Goal: Information Seeking & Learning: Learn about a topic

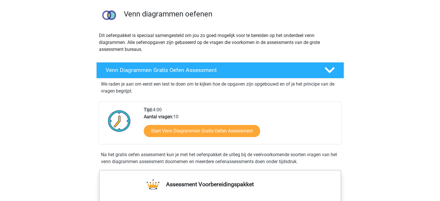
scroll to position [38, 0]
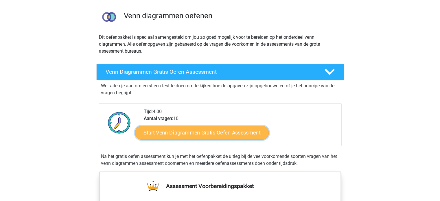
click at [177, 128] on link "Start Venn Diagrammen Gratis Oefen Assessment" at bounding box center [202, 133] width 134 height 14
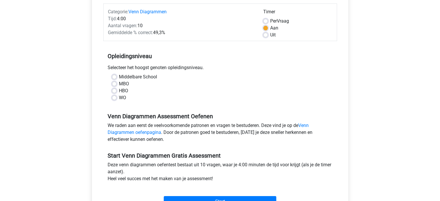
scroll to position [73, 0]
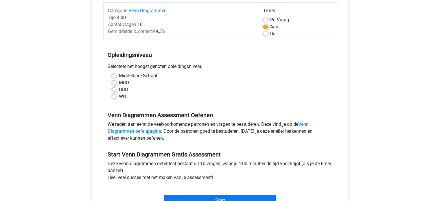
click at [119, 94] on label "WO" at bounding box center [122, 96] width 7 height 7
click at [115, 94] on input "WO" at bounding box center [114, 96] width 5 height 6
radio input "true"
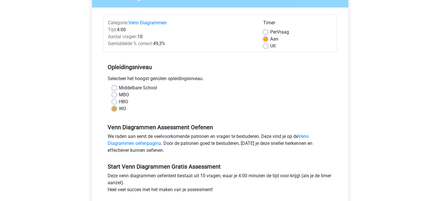
scroll to position [48, 0]
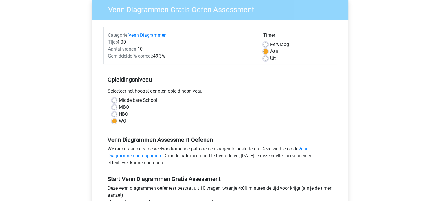
click at [211, 78] on h5 "Opleidingsniveau" at bounding box center [220, 80] width 225 height 12
click at [222, 79] on h5 "Opleidingsniveau" at bounding box center [220, 80] width 225 height 12
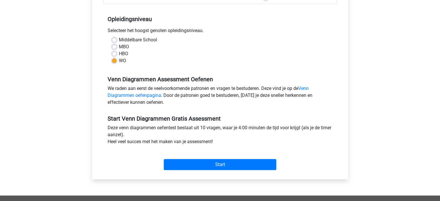
click at [202, 88] on div "We raden aan eerst de veelvoorkomende patronen en vragen te bestuderen. Deze vi…" at bounding box center [220, 96] width 234 height 23
click at [154, 93] on link "Venn Diagrammen oefenpagina" at bounding box center [208, 92] width 201 height 12
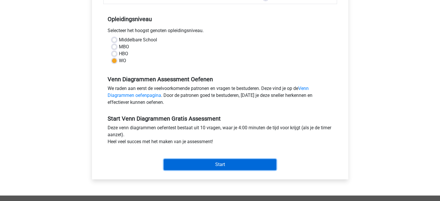
click at [207, 165] on input "Start" at bounding box center [220, 164] width 113 height 11
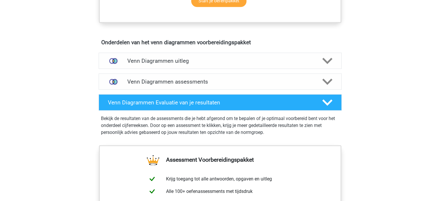
scroll to position [306, 0]
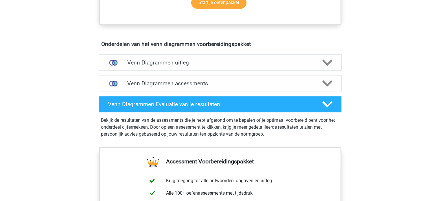
click at [198, 56] on div "Venn Diagrammen uitleg" at bounding box center [220, 62] width 243 height 16
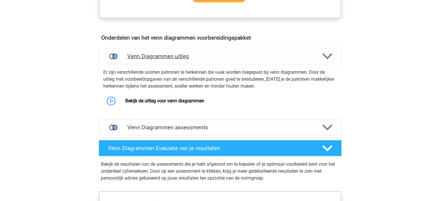
scroll to position [304, 0]
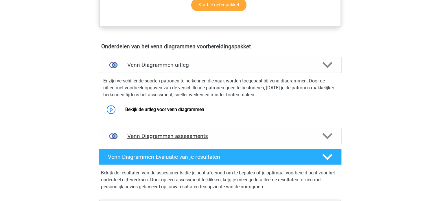
click at [210, 139] on div "Venn Diagrammen assessments" at bounding box center [220, 136] width 243 height 16
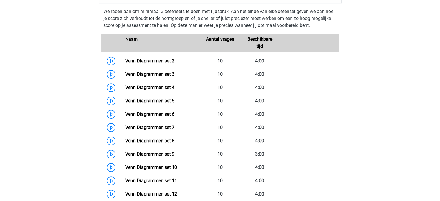
scroll to position [444, 0]
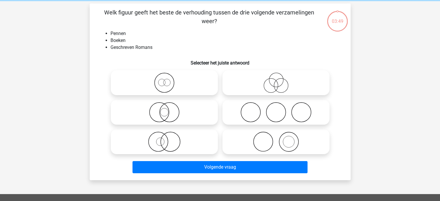
scroll to position [24, 0]
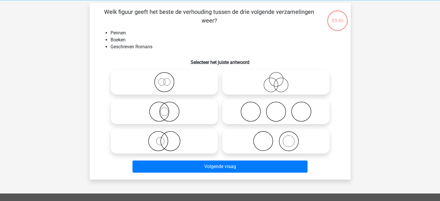
click at [272, 139] on icon at bounding box center [276, 141] width 102 height 20
click at [276, 138] on input "radio" at bounding box center [278, 137] width 4 height 4
radio input "true"
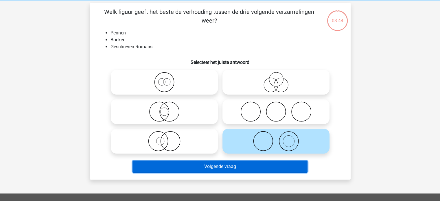
click at [252, 165] on button "Volgende vraag" at bounding box center [219, 167] width 175 height 12
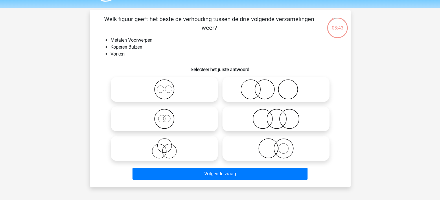
scroll to position [16, 0]
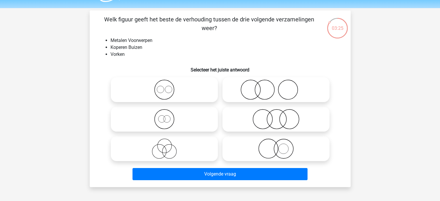
click at [273, 152] on icon at bounding box center [276, 149] width 102 height 20
click at [276, 146] on input "radio" at bounding box center [278, 144] width 4 height 4
radio input "true"
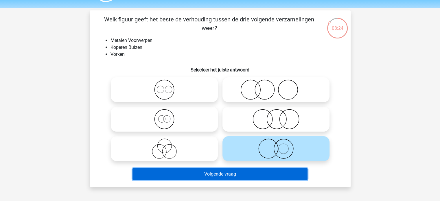
click at [253, 174] on button "Volgende vraag" at bounding box center [219, 174] width 175 height 12
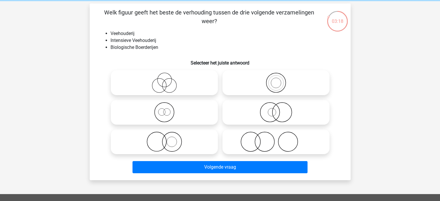
scroll to position [23, 0]
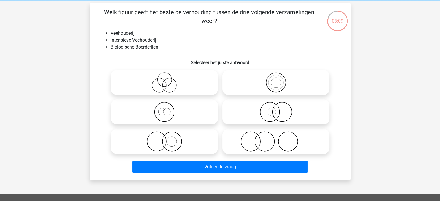
click at [267, 81] on icon at bounding box center [276, 82] width 102 height 20
click at [276, 80] on input "radio" at bounding box center [278, 78] width 4 height 4
radio input "true"
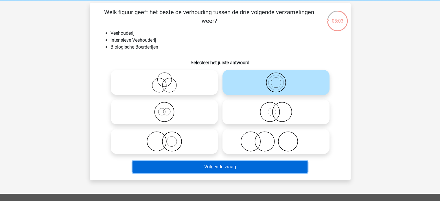
click at [228, 165] on button "Volgende vraag" at bounding box center [219, 167] width 175 height 12
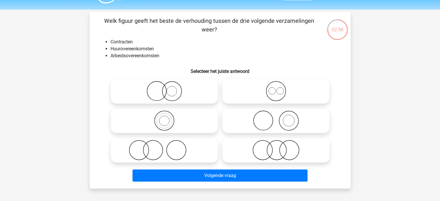
scroll to position [15, 0]
click at [287, 99] on icon at bounding box center [276, 91] width 102 height 20
click at [280, 88] on input "radio" at bounding box center [278, 86] width 4 height 4
radio input "true"
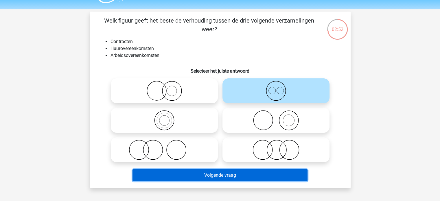
click at [232, 179] on button "Volgende vraag" at bounding box center [219, 175] width 175 height 12
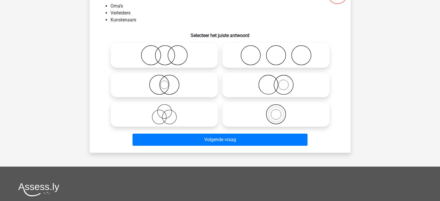
scroll to position [53, 0]
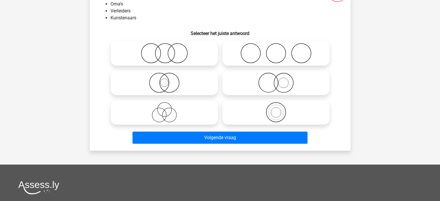
click at [156, 115] on icon at bounding box center [164, 112] width 102 height 20
click at [164, 109] on input "radio" at bounding box center [166, 108] width 4 height 4
radio input "true"
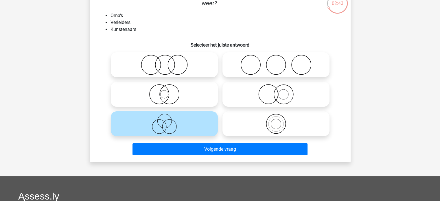
scroll to position [42, 0]
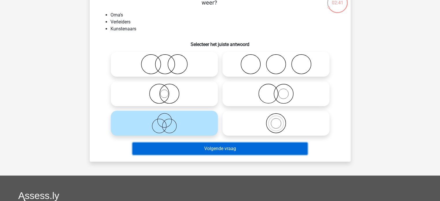
click at [216, 153] on button "Volgende vraag" at bounding box center [219, 149] width 175 height 12
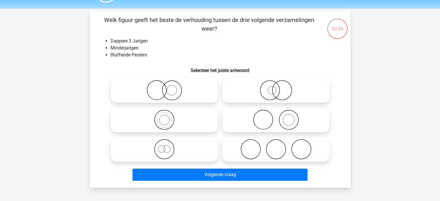
scroll to position [16, 0]
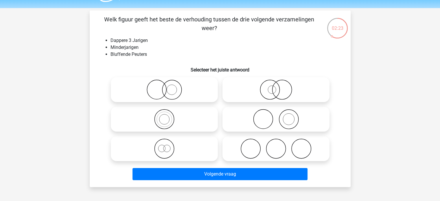
click at [161, 143] on icon at bounding box center [164, 149] width 102 height 20
click at [164, 143] on input "radio" at bounding box center [166, 144] width 4 height 4
radio input "true"
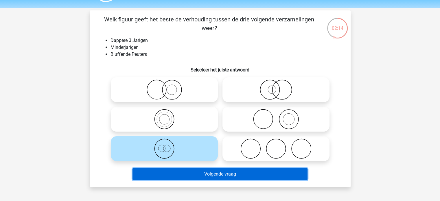
click at [219, 176] on button "Volgende vraag" at bounding box center [219, 174] width 175 height 12
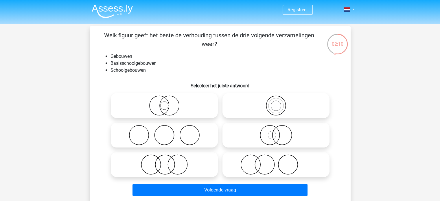
scroll to position [0, 0]
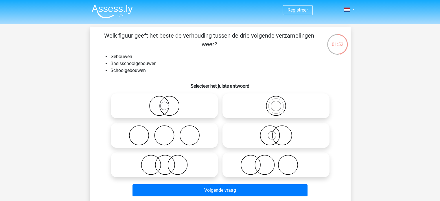
click at [278, 111] on circle at bounding box center [276, 106] width 10 height 10
click at [278, 103] on input "radio" at bounding box center [278, 101] width 4 height 4
radio input "true"
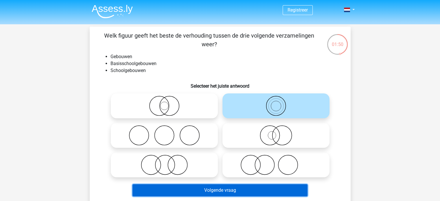
click at [223, 189] on button "Volgende vraag" at bounding box center [219, 190] width 175 height 12
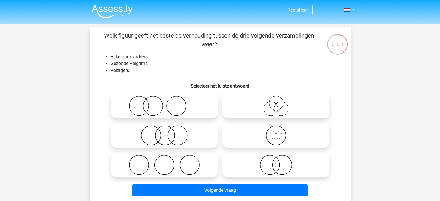
click at [267, 161] on icon at bounding box center [276, 165] width 102 height 20
click at [276, 161] on input "radio" at bounding box center [278, 160] width 4 height 4
radio input "true"
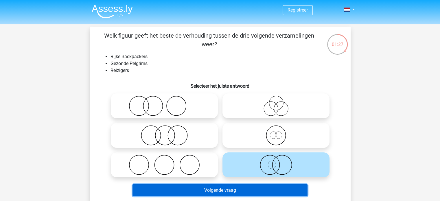
click at [225, 194] on button "Volgende vraag" at bounding box center [219, 190] width 175 height 12
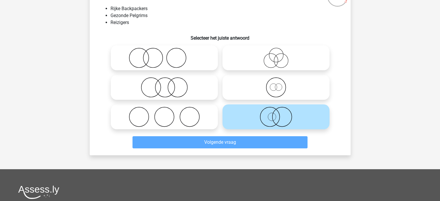
scroll to position [45, 0]
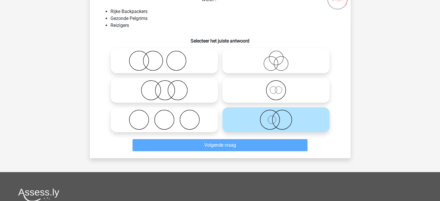
click at [269, 124] on icon at bounding box center [276, 120] width 102 height 20
click at [276, 117] on input "radio" at bounding box center [278, 115] width 4 height 4
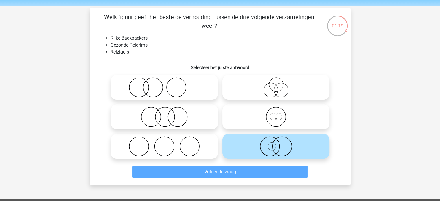
scroll to position [18, 0]
click at [265, 116] on icon at bounding box center [276, 117] width 102 height 20
click at [276, 114] on input "radio" at bounding box center [278, 112] width 4 height 4
radio input "true"
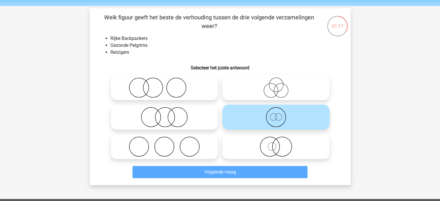
click at [251, 153] on icon at bounding box center [276, 147] width 102 height 20
click at [276, 144] on input "radio" at bounding box center [278, 142] width 4 height 4
radio input "true"
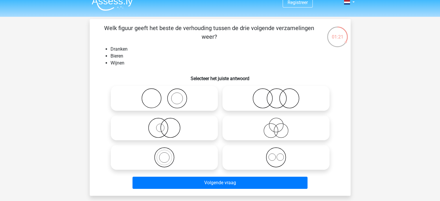
scroll to position [12, 0]
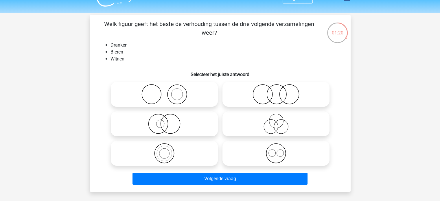
click at [261, 148] on icon at bounding box center [276, 153] width 102 height 20
click at [276, 148] on input "radio" at bounding box center [278, 149] width 4 height 4
radio input "true"
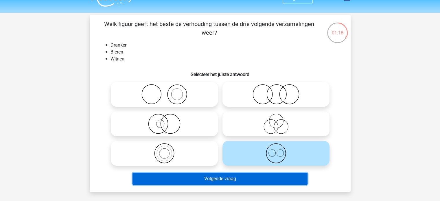
click at [205, 181] on button "Volgende vraag" at bounding box center [219, 179] width 175 height 12
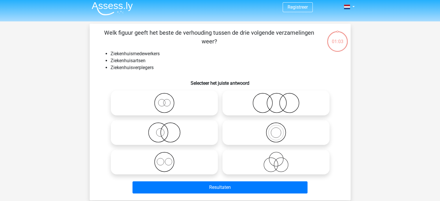
scroll to position [0, 0]
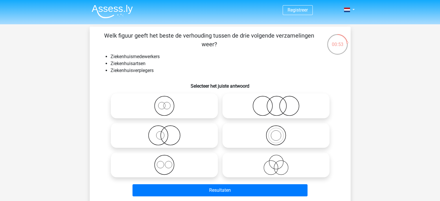
click at [261, 142] on icon at bounding box center [276, 135] width 102 height 20
click at [276, 132] on input "radio" at bounding box center [278, 131] width 4 height 4
radio input "true"
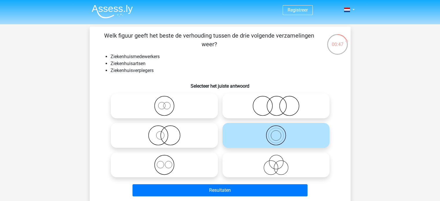
click at [183, 153] on label at bounding box center [164, 164] width 107 height 25
click at [168, 158] on input "radio" at bounding box center [166, 160] width 4 height 4
radio input "true"
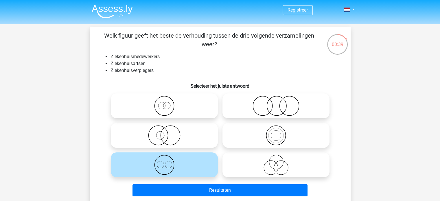
click at [255, 131] on icon at bounding box center [276, 135] width 102 height 20
click at [276, 131] on input "radio" at bounding box center [278, 131] width 4 height 4
radio input "true"
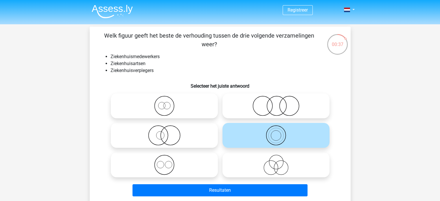
click at [203, 161] on icon at bounding box center [164, 165] width 102 height 20
click at [168, 161] on input "radio" at bounding box center [166, 160] width 4 height 4
radio input "true"
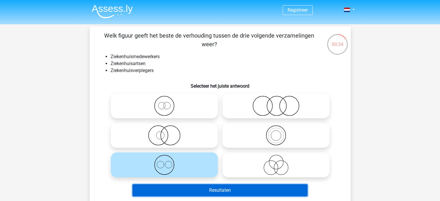
click at [223, 192] on button "Resultaten" at bounding box center [219, 190] width 175 height 12
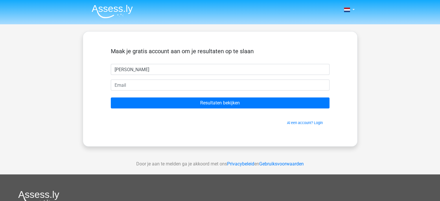
type input "[PERSON_NAME]"
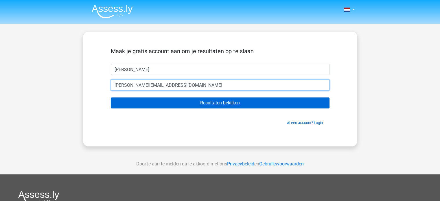
type input "[PERSON_NAME][EMAIL_ADDRESS][DOMAIN_NAME]"
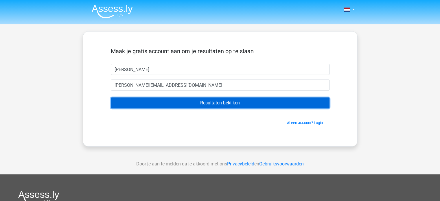
click at [227, 104] on input "Resultaten bekijken" at bounding box center [220, 102] width 219 height 11
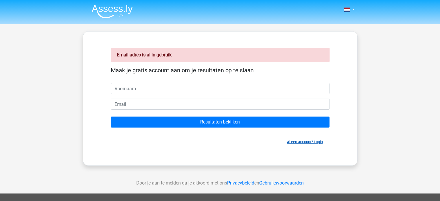
click at [289, 142] on link "Al een account? Login" at bounding box center [305, 142] width 36 height 4
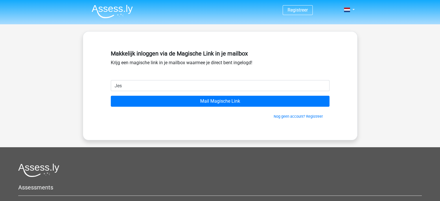
type input "[PERSON_NAME][EMAIL_ADDRESS][DOMAIN_NAME]"
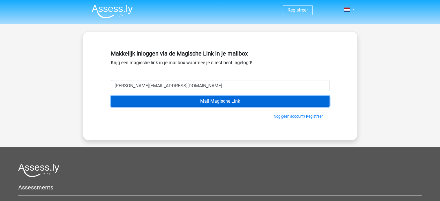
click at [198, 105] on input "Mail Magische Link" at bounding box center [220, 101] width 219 height 11
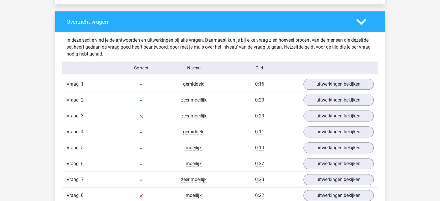
scroll to position [453, 0]
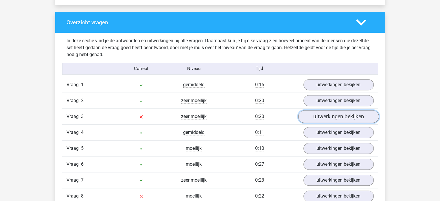
click at [321, 116] on link "uitwerkingen bekijken" at bounding box center [338, 116] width 81 height 13
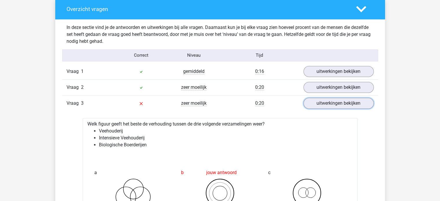
scroll to position [454, 0]
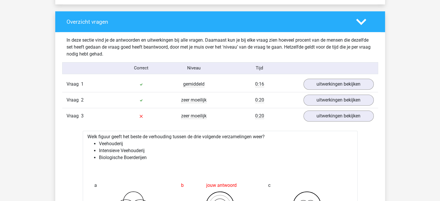
click at [282, 110] on div "Vraag 3 zeer moeilijk 0:20 uitwerkingen bekijken" at bounding box center [220, 116] width 316 height 16
click at [312, 113] on link "uitwerkingen bekijken" at bounding box center [338, 116] width 81 height 13
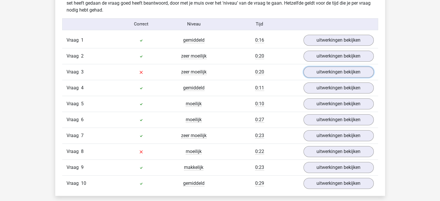
scroll to position [503, 0]
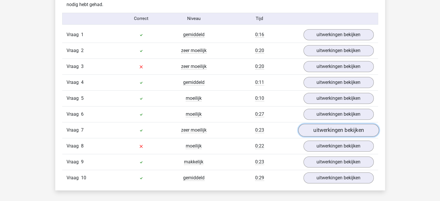
click at [317, 132] on link "uitwerkingen bekijken" at bounding box center [338, 130] width 81 height 13
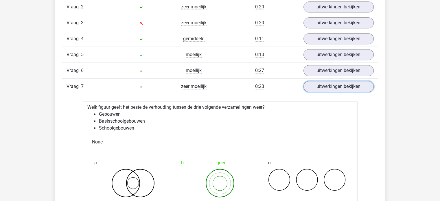
scroll to position [545, 0]
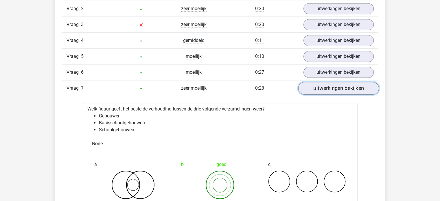
click at [312, 86] on link "uitwerkingen bekijken" at bounding box center [338, 88] width 81 height 13
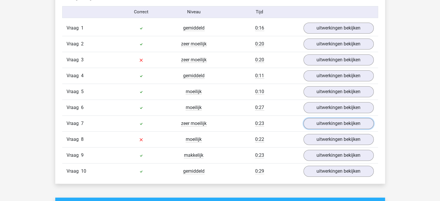
scroll to position [509, 0]
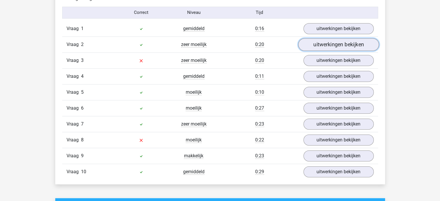
click at [316, 49] on link "uitwerkingen bekijken" at bounding box center [338, 44] width 81 height 13
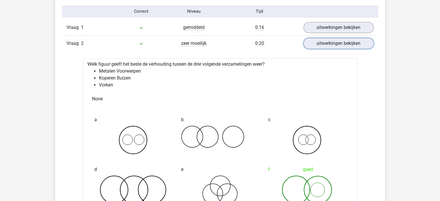
scroll to position [510, 0]
click at [320, 39] on link "uitwerkingen bekijken" at bounding box center [338, 43] width 81 height 13
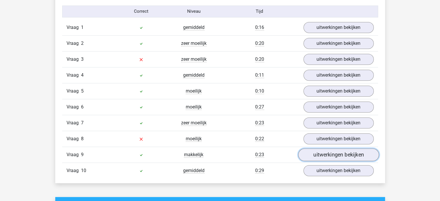
click at [323, 150] on link "uitwerkingen bekijken" at bounding box center [338, 154] width 81 height 13
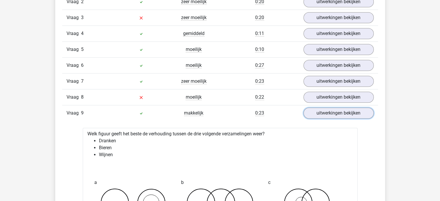
scroll to position [550, 0]
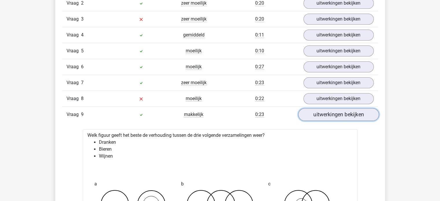
click at [318, 114] on link "uitwerkingen bekijken" at bounding box center [338, 114] width 81 height 13
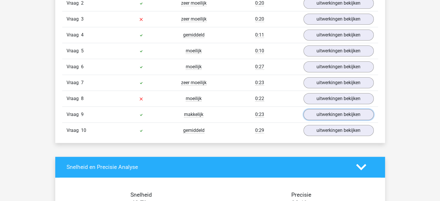
scroll to position [589, 0]
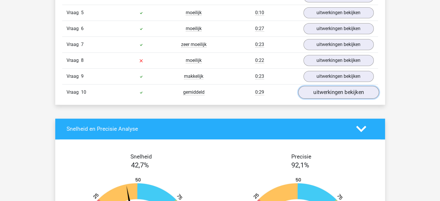
click at [321, 91] on link "uitwerkingen bekijken" at bounding box center [338, 92] width 81 height 13
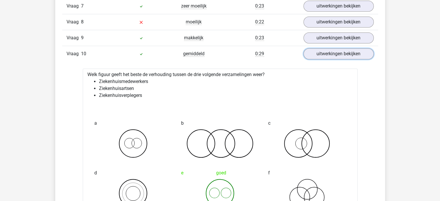
scroll to position [620, 0]
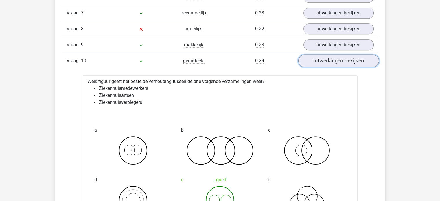
click at [327, 63] on link "uitwerkingen bekijken" at bounding box center [338, 60] width 81 height 13
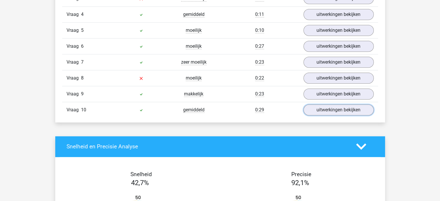
scroll to position [569, 0]
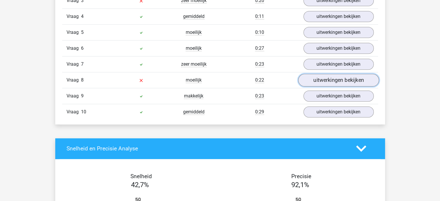
click at [326, 75] on link "uitwerkingen bekijken" at bounding box center [338, 80] width 81 height 13
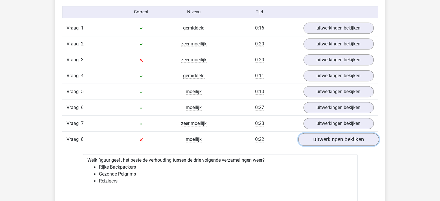
scroll to position [509, 0]
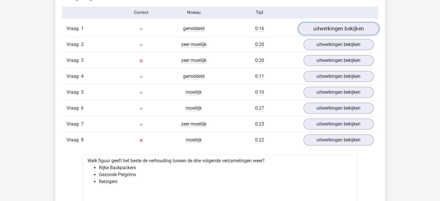
drag, startPoint x: 311, startPoint y: 100, endPoint x: 314, endPoint y: 30, distance: 70.1
click at [314, 30] on link "uitwerkingen bekijken" at bounding box center [338, 28] width 81 height 13
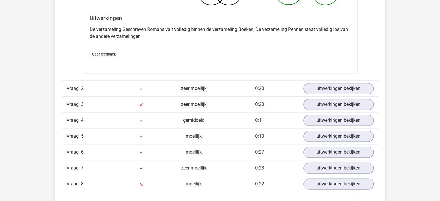
scroll to position [686, 0]
click at [314, 89] on link "uitwerkingen bekijken" at bounding box center [338, 88] width 81 height 13
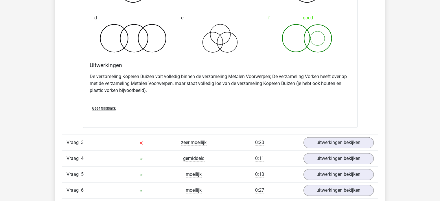
scroll to position [886, 0]
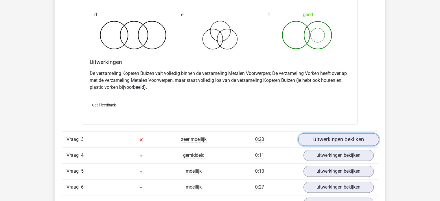
click at [321, 135] on link "uitwerkingen bekijken" at bounding box center [338, 139] width 81 height 13
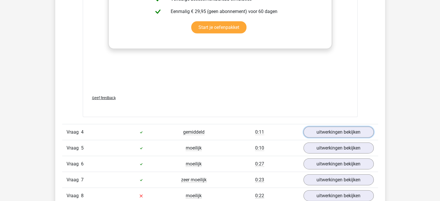
click at [321, 135] on link "uitwerkingen bekijken" at bounding box center [338, 132] width 70 height 11
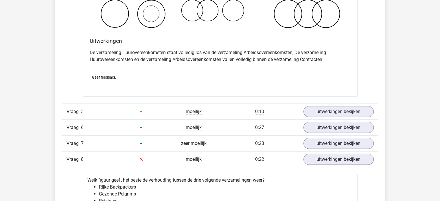
scroll to position [1543, 0]
click at [312, 107] on link "uitwerkingen bekijken" at bounding box center [338, 111] width 81 height 13
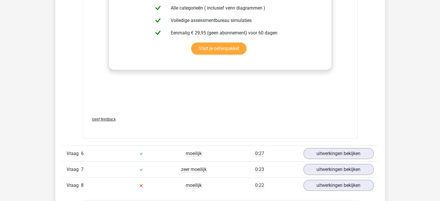
scroll to position [1918, 0]
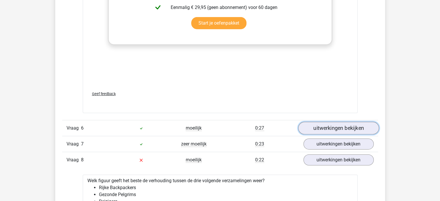
click at [320, 129] on link "uitwerkingen bekijken" at bounding box center [338, 128] width 81 height 13
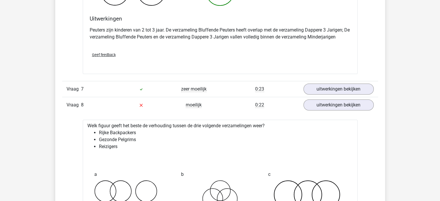
scroll to position [2195, 0]
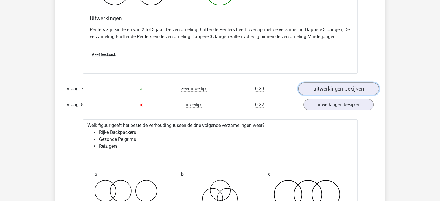
click at [309, 89] on link "uitwerkingen bekijken" at bounding box center [338, 88] width 81 height 13
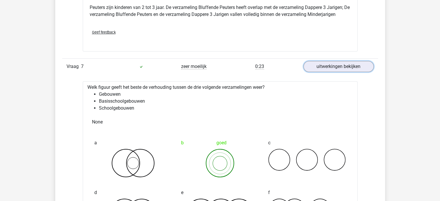
scroll to position [2217, 0]
click at [312, 66] on link "uitwerkingen bekijken" at bounding box center [338, 66] width 81 height 13
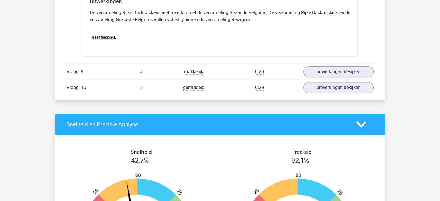
scroll to position [2466, 0]
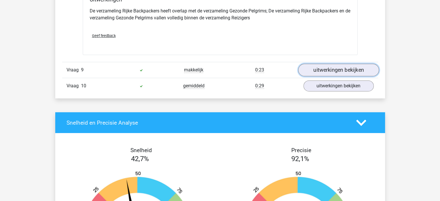
click at [314, 65] on link "uitwerkingen bekijken" at bounding box center [338, 70] width 81 height 13
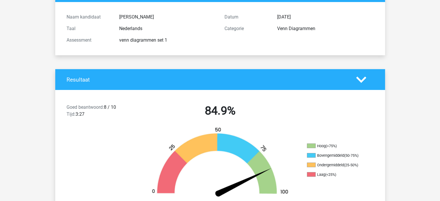
scroll to position [0, 0]
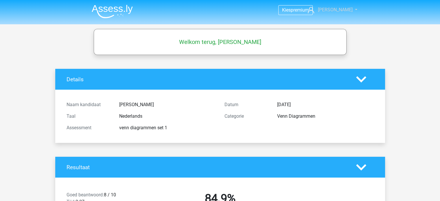
click at [334, 7] on span "[PERSON_NAME]" at bounding box center [335, 9] width 35 height 5
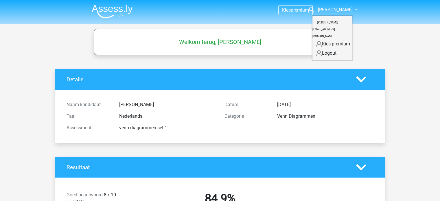
click at [126, 5] on img at bounding box center [112, 12] width 41 height 14
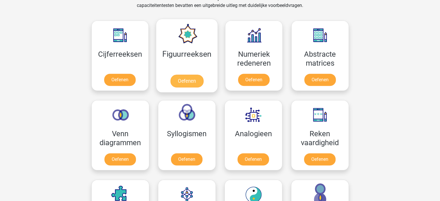
scroll to position [252, 0]
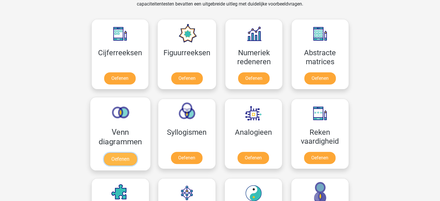
click at [118, 153] on link "Oefenen" at bounding box center [120, 159] width 33 height 13
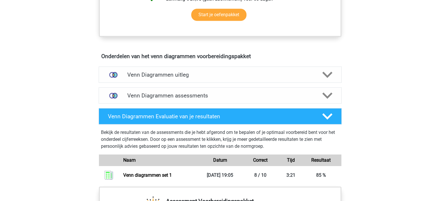
scroll to position [294, 0]
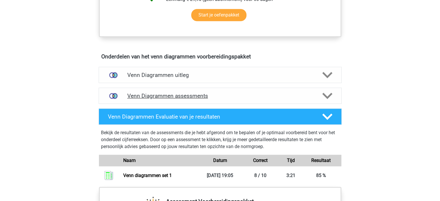
click at [192, 95] on h4 "Venn Diagrammen assessments" at bounding box center [220, 96] width 186 height 7
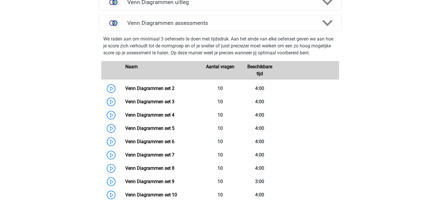
scroll to position [367, 0]
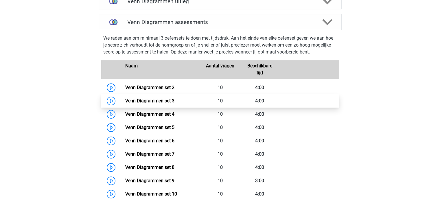
click at [125, 102] on link "Venn Diagrammen set 3" at bounding box center [149, 100] width 49 height 5
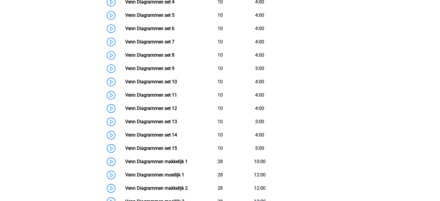
scroll to position [479, 0]
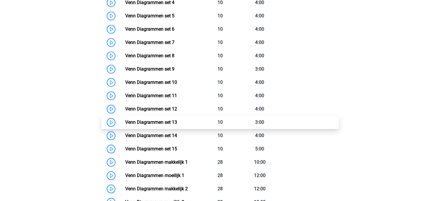
click at [125, 121] on link "Venn Diagrammen set 13" at bounding box center [151, 121] width 52 height 5
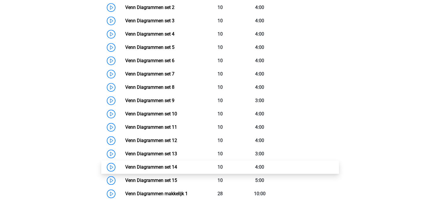
scroll to position [444, 0]
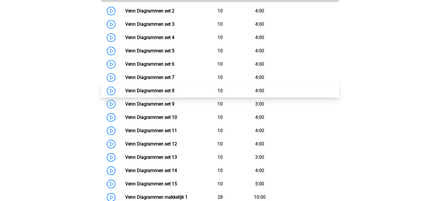
click at [125, 89] on link "Venn Diagrammen set 8" at bounding box center [149, 90] width 49 height 5
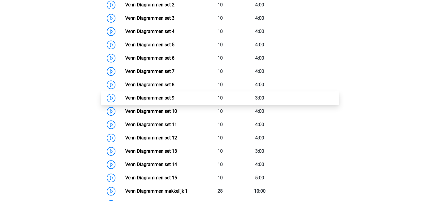
scroll to position [451, 0]
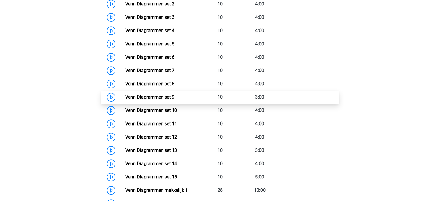
click at [125, 96] on link "Venn Diagrammen set 9" at bounding box center [149, 96] width 49 height 5
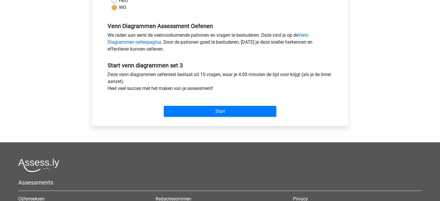
scroll to position [163, 0]
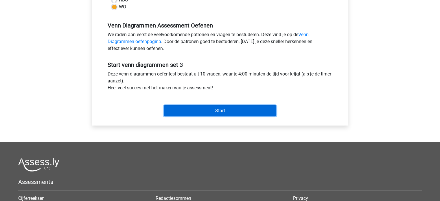
click at [200, 110] on input "Start" at bounding box center [220, 110] width 113 height 11
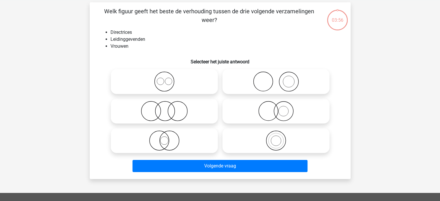
scroll to position [29, 0]
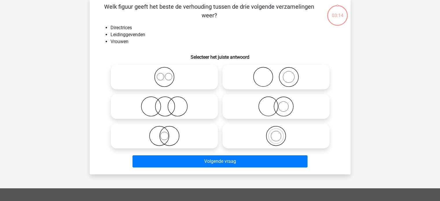
click at [178, 136] on icon at bounding box center [164, 136] width 102 height 20
click at [168, 133] on input "radio" at bounding box center [166, 131] width 4 height 4
radio input "true"
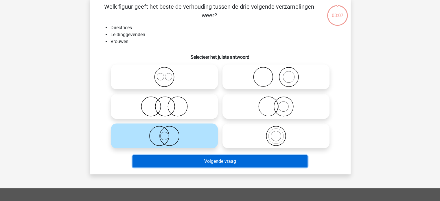
click at [241, 161] on button "Volgende vraag" at bounding box center [219, 161] width 175 height 12
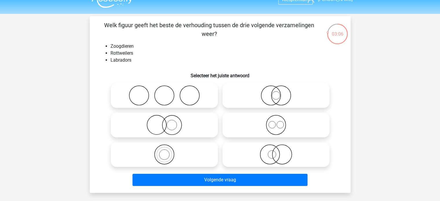
scroll to position [10, 0]
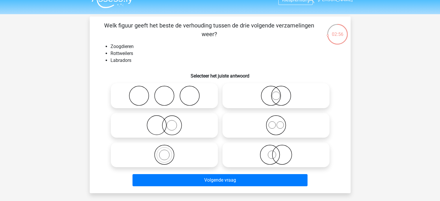
click at [270, 126] on icon at bounding box center [276, 125] width 102 height 20
click at [276, 122] on input "radio" at bounding box center [278, 121] width 4 height 4
radio input "true"
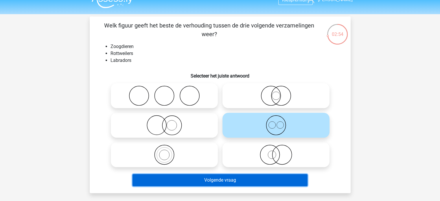
click at [243, 179] on button "Volgende vraag" at bounding box center [219, 180] width 175 height 12
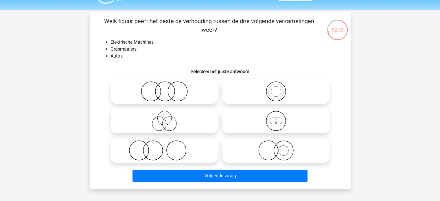
scroll to position [19, 0]
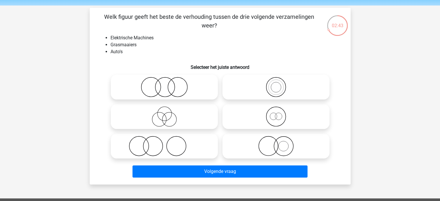
click at [272, 144] on icon at bounding box center [276, 146] width 102 height 20
click at [276, 143] on input "radio" at bounding box center [278, 141] width 4 height 4
radio input "true"
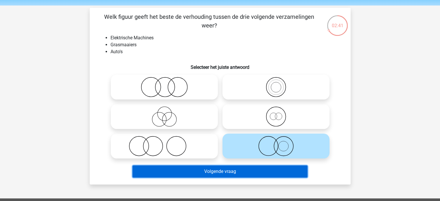
click at [229, 172] on button "Volgende vraag" at bounding box center [219, 171] width 175 height 12
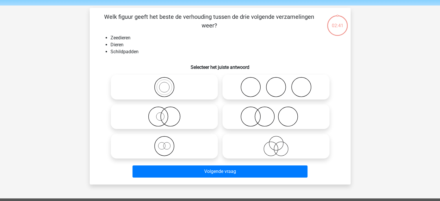
scroll to position [27, 0]
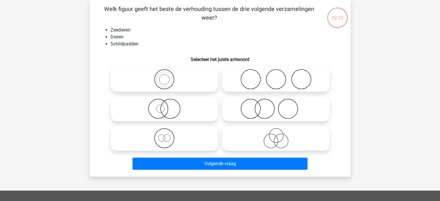
click at [161, 110] on icon at bounding box center [164, 109] width 102 height 20
click at [164, 106] on input "radio" at bounding box center [166, 104] width 4 height 4
radio input "true"
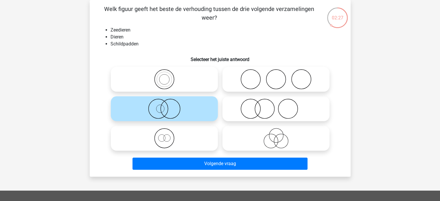
click at [176, 46] on li "Schildpadden" at bounding box center [225, 43] width 231 height 7
click at [168, 139] on icon at bounding box center [164, 138] width 102 height 20
click at [168, 135] on input "radio" at bounding box center [166, 134] width 4 height 4
radio input "true"
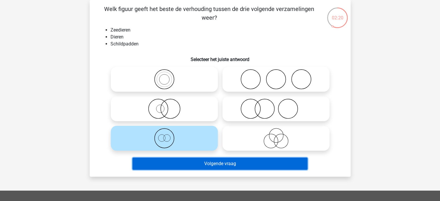
click at [221, 163] on button "Volgende vraag" at bounding box center [219, 164] width 175 height 12
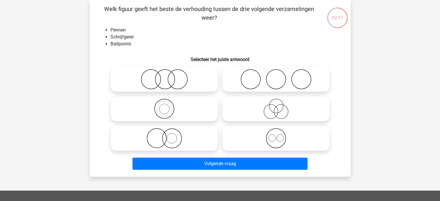
click at [176, 111] on icon at bounding box center [164, 109] width 102 height 20
click at [168, 106] on input "radio" at bounding box center [166, 104] width 4 height 4
radio input "true"
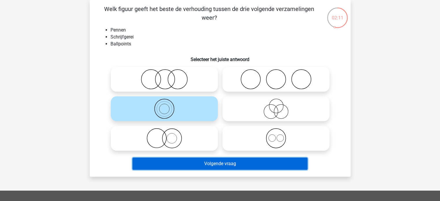
click at [217, 165] on button "Volgende vraag" at bounding box center [219, 164] width 175 height 12
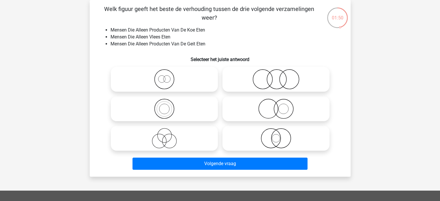
click at [277, 80] on icon at bounding box center [276, 79] width 102 height 20
click at [277, 76] on input "radio" at bounding box center [278, 75] width 4 height 4
radio input "true"
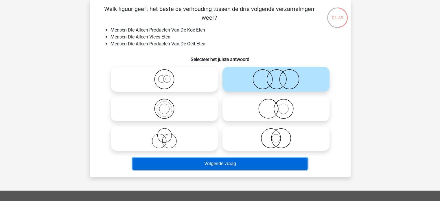
click at [267, 163] on button "Volgende vraag" at bounding box center [219, 164] width 175 height 12
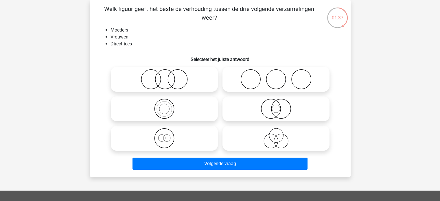
click at [176, 131] on icon at bounding box center [164, 138] width 102 height 20
click at [168, 132] on input "radio" at bounding box center [166, 134] width 4 height 4
radio input "true"
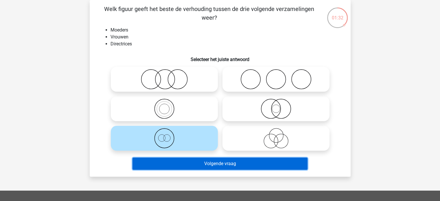
click at [215, 159] on button "Volgende vraag" at bounding box center [219, 164] width 175 height 12
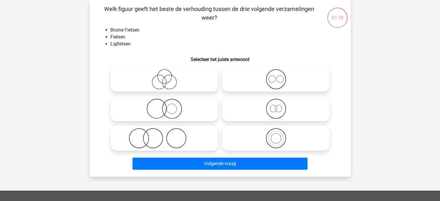
click at [278, 111] on icon at bounding box center [276, 109] width 102 height 20
click at [278, 106] on input "radio" at bounding box center [278, 104] width 4 height 4
radio input "true"
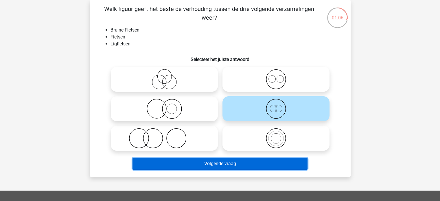
click at [251, 162] on button "Volgende vraag" at bounding box center [219, 164] width 175 height 12
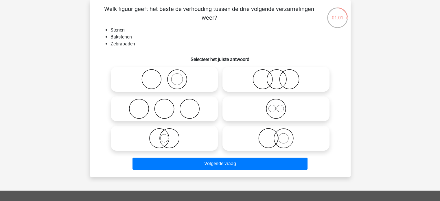
click at [174, 72] on icon at bounding box center [164, 79] width 102 height 20
click at [168, 73] on input "radio" at bounding box center [166, 75] width 4 height 4
radio input "true"
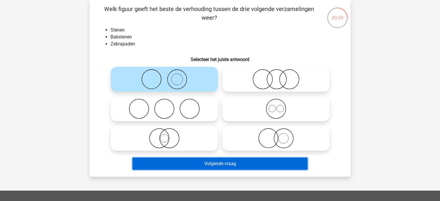
click at [216, 161] on button "Volgende vraag" at bounding box center [219, 164] width 175 height 12
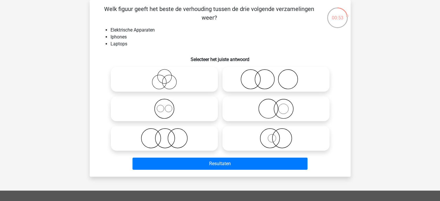
click at [198, 111] on icon at bounding box center [164, 109] width 102 height 20
click at [168, 106] on input "radio" at bounding box center [166, 104] width 4 height 4
radio input "true"
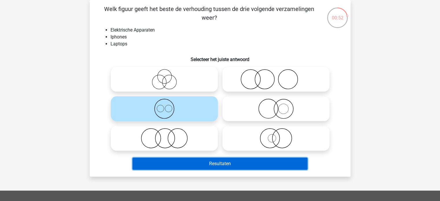
click at [235, 162] on button "Resultaten" at bounding box center [219, 164] width 175 height 12
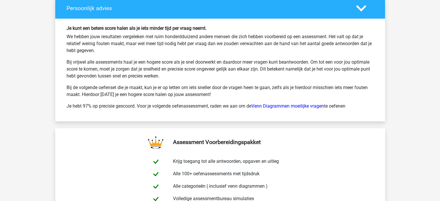
scroll to position [870, 0]
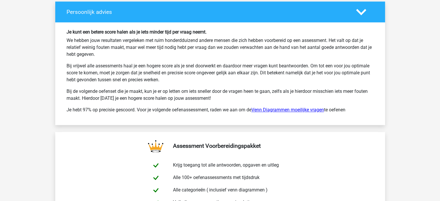
click at [275, 107] on link "Venn Diagrammen moeilijke vragen" at bounding box center [287, 109] width 73 height 5
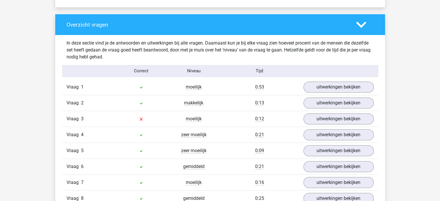
scroll to position [421, 0]
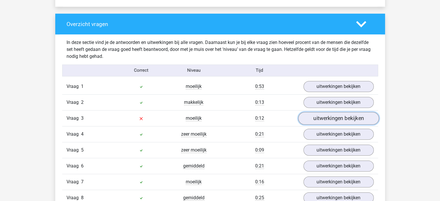
click at [336, 118] on link "uitwerkingen bekijken" at bounding box center [338, 118] width 81 height 13
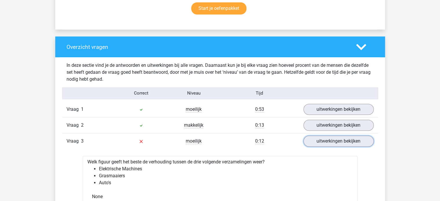
scroll to position [387, 0]
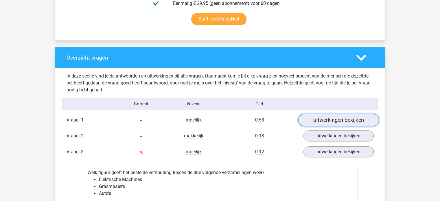
click at [326, 122] on link "uitwerkingen bekijken" at bounding box center [338, 120] width 81 height 13
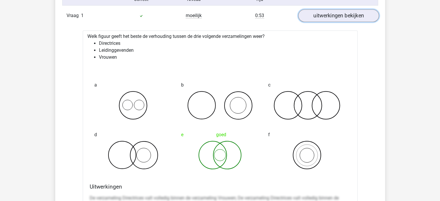
scroll to position [491, 0]
click at [332, 15] on link "uitwerkingen bekijken" at bounding box center [338, 16] width 81 height 13
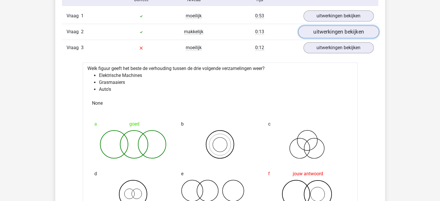
click at [325, 32] on link "uitwerkingen bekijken" at bounding box center [338, 31] width 81 height 13
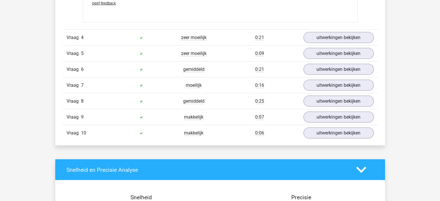
scroll to position [1279, 0]
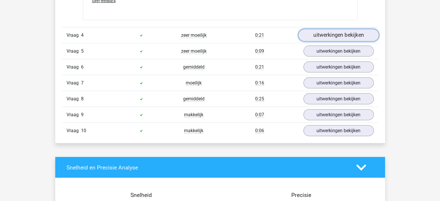
click at [316, 35] on link "uitwerkingen bekijken" at bounding box center [338, 35] width 81 height 13
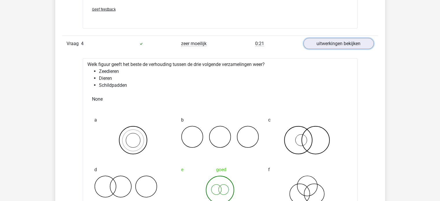
scroll to position [1274, 0]
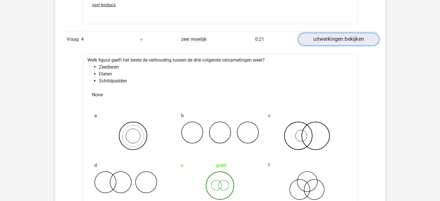
click at [323, 36] on link "uitwerkingen bekijken" at bounding box center [338, 39] width 81 height 13
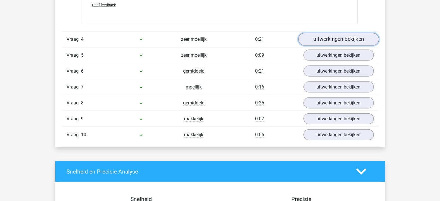
scroll to position [1301, 0]
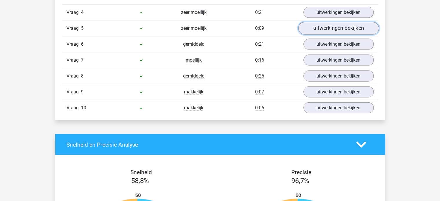
click at [321, 27] on link "uitwerkingen bekijken" at bounding box center [338, 28] width 81 height 13
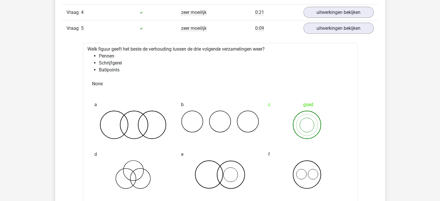
click at [315, 20] on div "Vraag 5 zeer moeilijk 0:09 uitwerkingen bekijken" at bounding box center [220, 28] width 316 height 16
click at [314, 19] on div "Vraag 4 zeer moeilijk 0:21 uitwerkingen bekijken" at bounding box center [220, 12] width 316 height 16
click at [314, 18] on div "Vraag 4 zeer moeilijk 0:21 uitwerkingen bekijken" at bounding box center [220, 12] width 316 height 16
click at [311, 10] on link "uitwerkingen bekijken" at bounding box center [338, 12] width 81 height 13
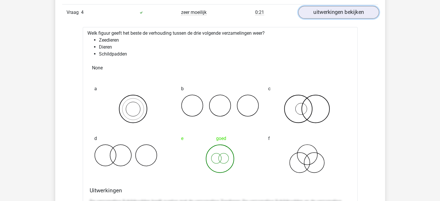
click at [316, 12] on link "uitwerkingen bekijken" at bounding box center [338, 12] width 81 height 13
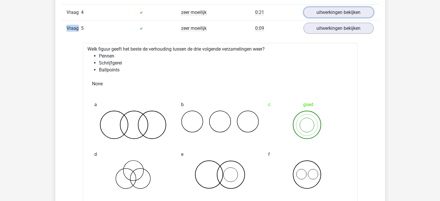
scroll to position [1302, 0]
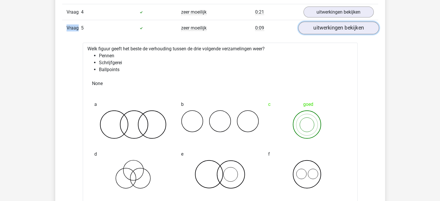
click at [324, 30] on link "uitwerkingen bekijken" at bounding box center [338, 28] width 81 height 13
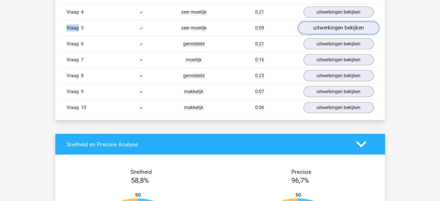
click at [320, 30] on div at bounding box center [320, 30] width 0 height 0
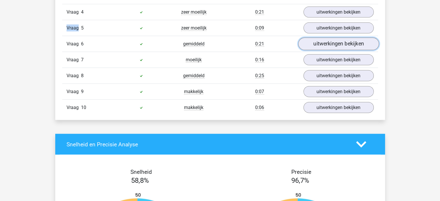
click at [326, 42] on link "uitwerkingen bekijken" at bounding box center [338, 44] width 81 height 13
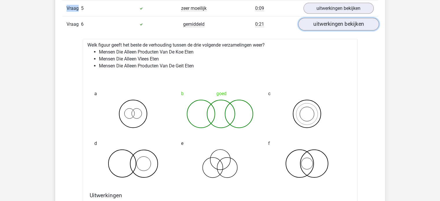
scroll to position [1314, 0]
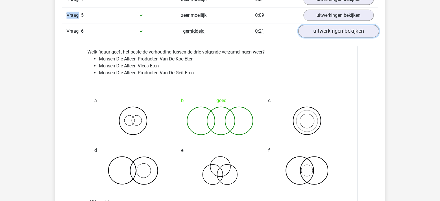
click at [325, 33] on link "uitwerkingen bekijken" at bounding box center [338, 31] width 81 height 13
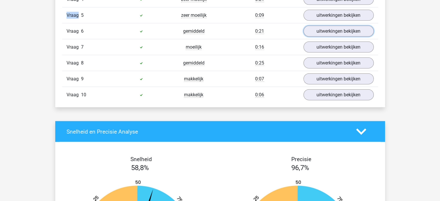
scroll to position [1321, 0]
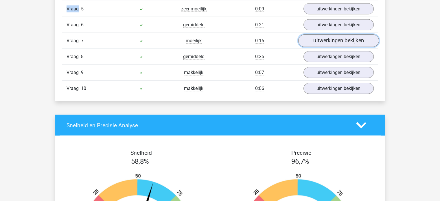
click at [323, 43] on link "uitwerkingen bekijken" at bounding box center [338, 40] width 81 height 13
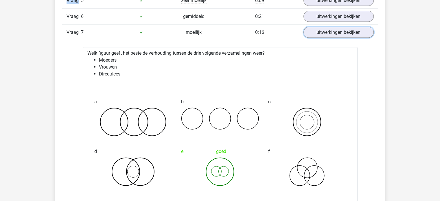
scroll to position [1330, 0]
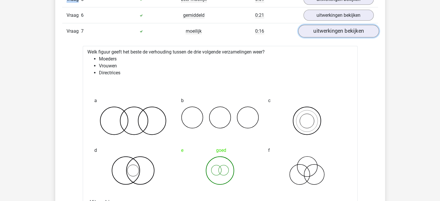
click at [322, 30] on link "uitwerkingen bekijken" at bounding box center [338, 31] width 81 height 13
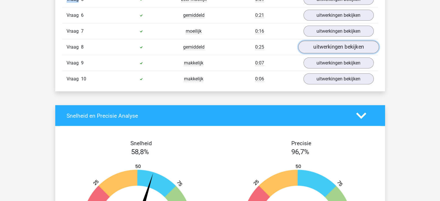
click at [319, 48] on link "uitwerkingen bekijken" at bounding box center [338, 47] width 81 height 13
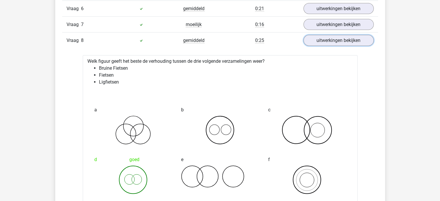
scroll to position [1337, 0]
drag, startPoint x: 316, startPoint y: 39, endPoint x: 306, endPoint y: 43, distance: 10.4
click at [306, 43] on link "uitwerkingen bekijken" at bounding box center [338, 40] width 81 height 13
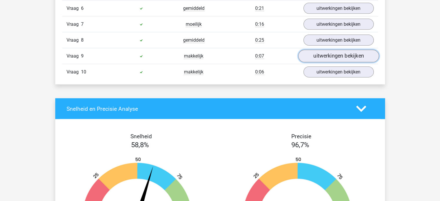
click at [317, 56] on link "uitwerkingen bekijken" at bounding box center [338, 56] width 81 height 13
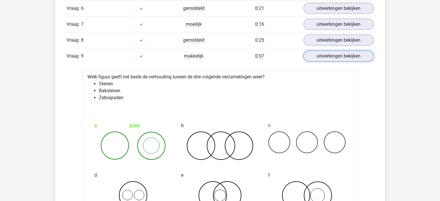
scroll to position [1342, 0]
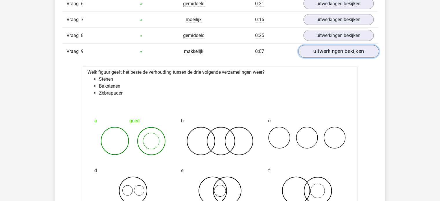
click at [311, 53] on link "uitwerkingen bekijken" at bounding box center [338, 51] width 81 height 13
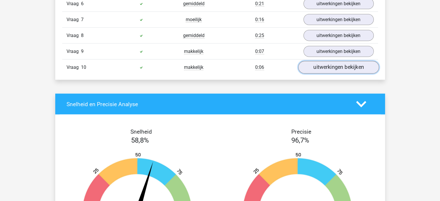
click at [310, 69] on link "uitwerkingen bekijken" at bounding box center [338, 67] width 81 height 13
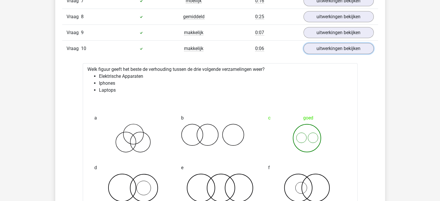
scroll to position [1360, 0]
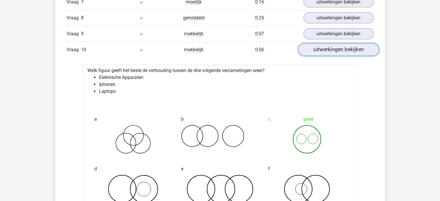
click at [320, 53] on link "uitwerkingen bekijken" at bounding box center [338, 49] width 81 height 13
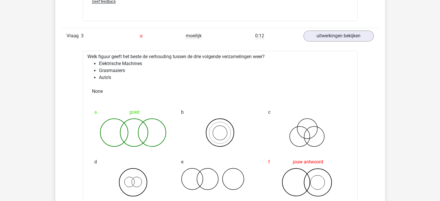
scroll to position [877, 0]
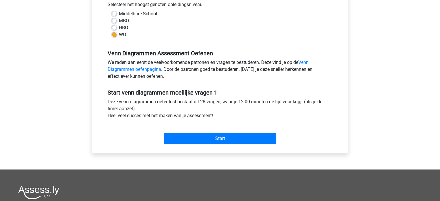
scroll to position [134, 0]
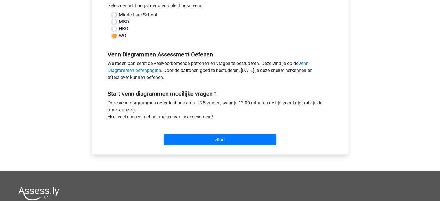
click at [119, 31] on label "HBO" at bounding box center [123, 28] width 9 height 7
click at [112, 31] on input "HBO" at bounding box center [114, 28] width 5 height 6
radio input "true"
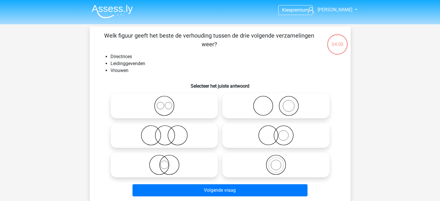
scroll to position [27, 0]
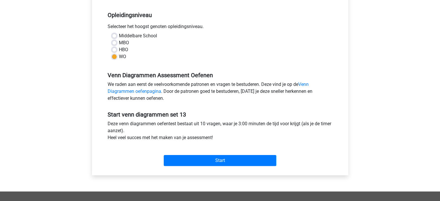
scroll to position [113, 0]
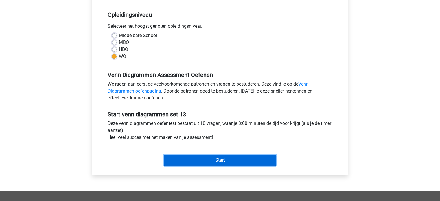
click at [219, 156] on input "Start" at bounding box center [220, 160] width 113 height 11
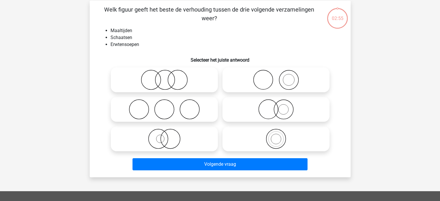
scroll to position [28, 0]
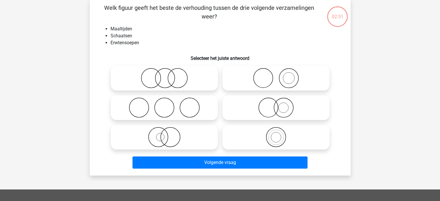
click at [277, 73] on input "radio" at bounding box center [278, 73] width 4 height 4
radio input "true"
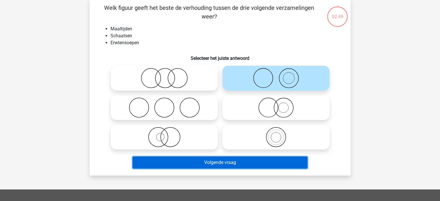
click at [253, 162] on button "Volgende vraag" at bounding box center [219, 162] width 175 height 12
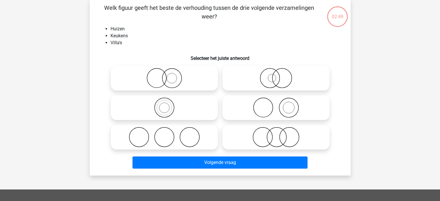
scroll to position [27, 0]
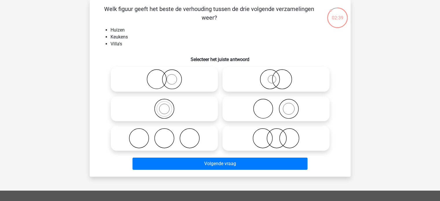
click at [275, 107] on icon at bounding box center [276, 109] width 102 height 20
click at [276, 106] on input "radio" at bounding box center [278, 104] width 4 height 4
radio input "true"
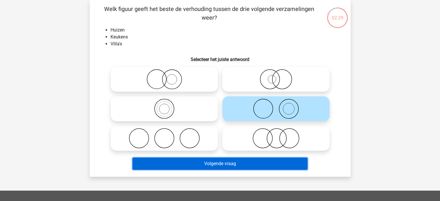
click at [266, 165] on button "Volgende vraag" at bounding box center [219, 164] width 175 height 12
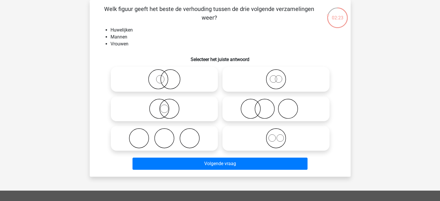
click at [138, 135] on icon at bounding box center [164, 138] width 102 height 20
click at [164, 135] on input "radio" at bounding box center [166, 134] width 4 height 4
radio input "true"
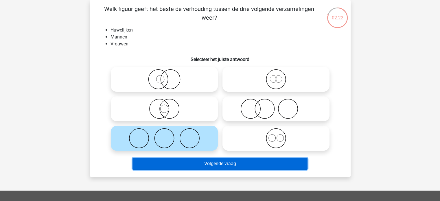
click at [185, 159] on button "Volgende vraag" at bounding box center [219, 164] width 175 height 12
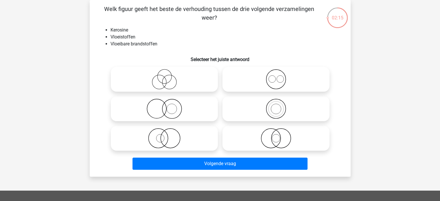
click at [273, 105] on circle at bounding box center [276, 109] width 10 height 10
click at [276, 105] on input "radio" at bounding box center [278, 104] width 4 height 4
radio input "true"
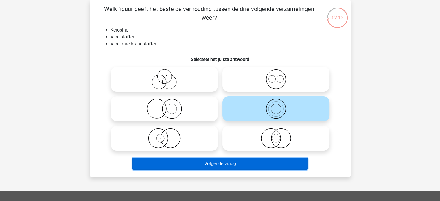
click at [248, 163] on button "Volgende vraag" at bounding box center [219, 164] width 175 height 12
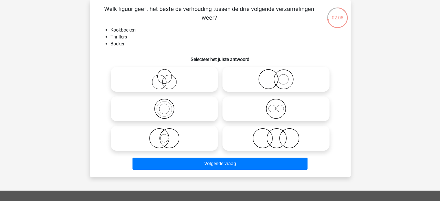
click at [264, 108] on icon at bounding box center [276, 109] width 102 height 20
click at [276, 106] on input "radio" at bounding box center [278, 104] width 4 height 4
radio input "true"
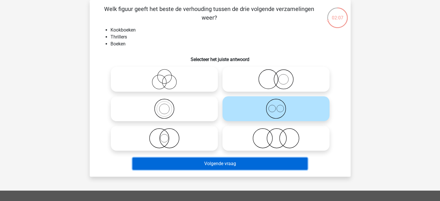
click at [258, 163] on button "Volgende vraag" at bounding box center [219, 164] width 175 height 12
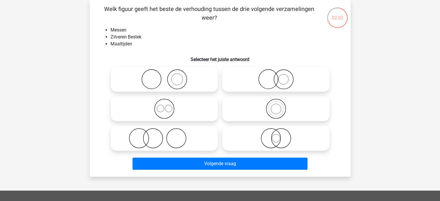
click at [181, 105] on icon at bounding box center [164, 109] width 102 height 20
click at [168, 105] on input "radio" at bounding box center [166, 104] width 4 height 4
radio input "true"
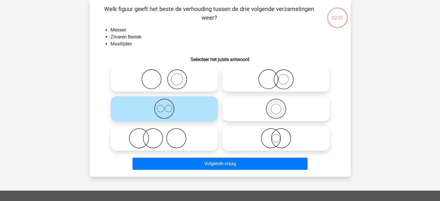
click at [181, 105] on icon at bounding box center [164, 109] width 102 height 20
click at [168, 105] on input "radio" at bounding box center [166, 104] width 4 height 4
click at [184, 76] on icon at bounding box center [164, 79] width 102 height 20
click at [168, 76] on input "radio" at bounding box center [166, 75] width 4 height 4
radio input "true"
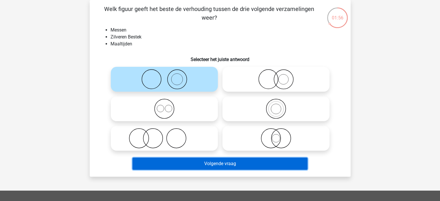
click at [205, 164] on button "Volgende vraag" at bounding box center [219, 164] width 175 height 12
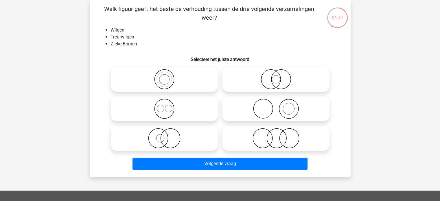
click at [277, 105] on input "radio" at bounding box center [278, 104] width 4 height 4
radio input "true"
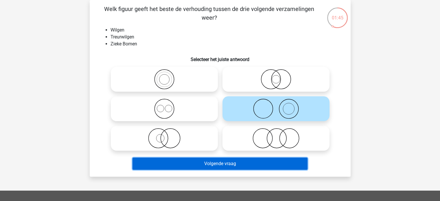
click at [262, 161] on button "Volgende vraag" at bounding box center [219, 164] width 175 height 12
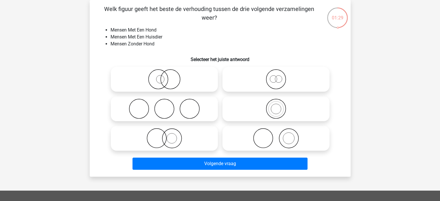
click at [271, 136] on icon at bounding box center [276, 138] width 102 height 20
click at [276, 135] on input "radio" at bounding box center [278, 134] width 4 height 4
radio input "true"
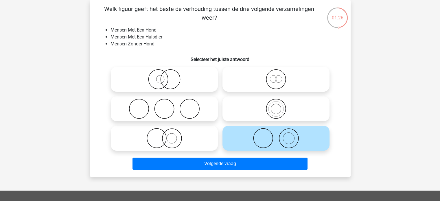
click at [168, 137] on icon at bounding box center [164, 138] width 102 height 20
click at [168, 135] on input "radio" at bounding box center [166, 134] width 4 height 4
radio input "true"
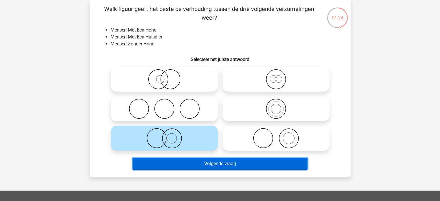
click at [203, 163] on button "Volgende vraag" at bounding box center [219, 164] width 175 height 12
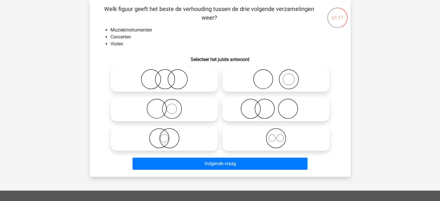
click at [287, 76] on icon at bounding box center [276, 79] width 102 height 20
click at [280, 76] on input "radio" at bounding box center [278, 75] width 4 height 4
radio input "true"
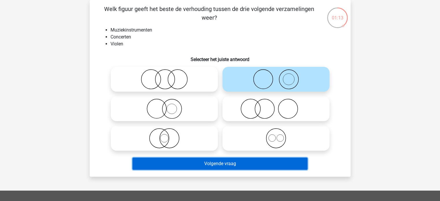
click at [253, 164] on button "Volgende vraag" at bounding box center [219, 164] width 175 height 12
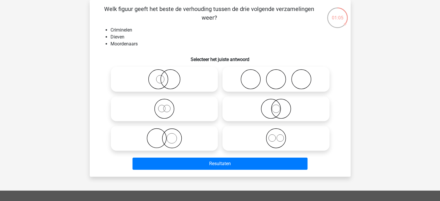
click at [270, 130] on icon at bounding box center [276, 138] width 102 height 20
click at [276, 132] on input "radio" at bounding box center [278, 134] width 4 height 4
radio input "true"
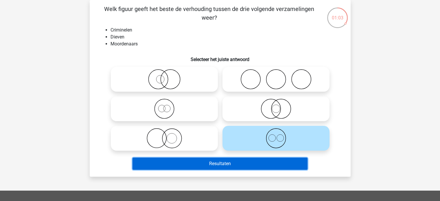
click at [248, 165] on button "Resultaten" at bounding box center [219, 164] width 175 height 12
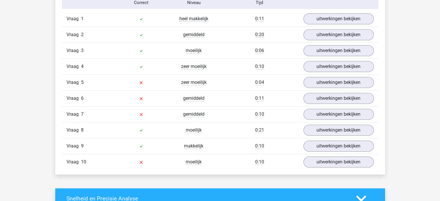
scroll to position [483, 0]
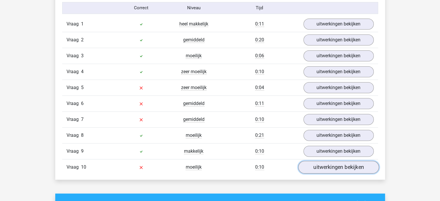
click at [341, 161] on link "uitwerkingen bekijken" at bounding box center [338, 167] width 81 height 13
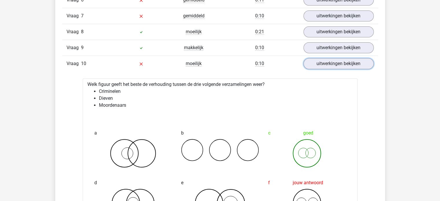
scroll to position [586, 0]
click at [324, 64] on link "uitwerkingen bekijken" at bounding box center [338, 64] width 81 height 13
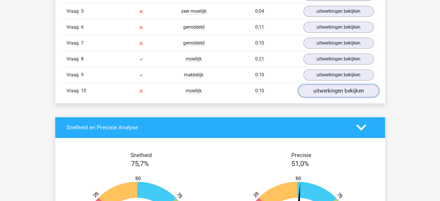
scroll to position [545, 0]
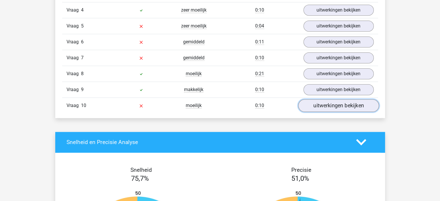
click at [314, 102] on link "uitwerkingen bekijken" at bounding box center [338, 105] width 81 height 13
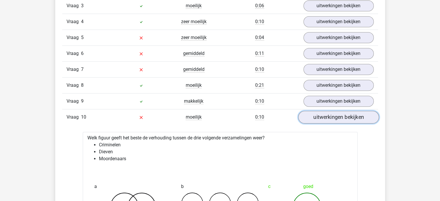
scroll to position [528, 0]
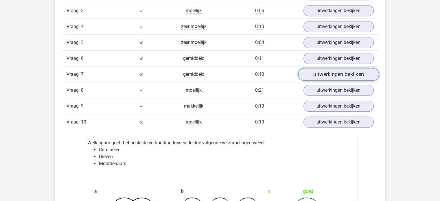
click at [318, 70] on link "uitwerkingen bekijken" at bounding box center [338, 74] width 81 height 13
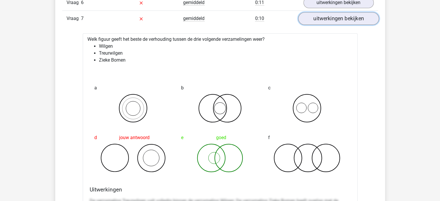
scroll to position [585, 0]
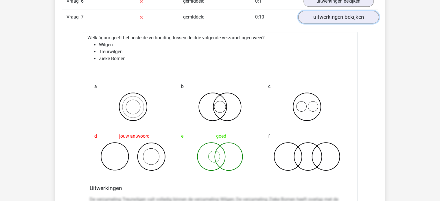
click at [316, 16] on link "uitwerkingen bekijken" at bounding box center [338, 17] width 81 height 13
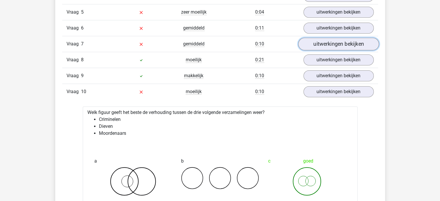
scroll to position [554, 0]
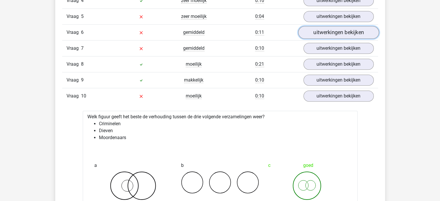
click at [321, 30] on link "uitwerkingen bekijken" at bounding box center [338, 32] width 81 height 13
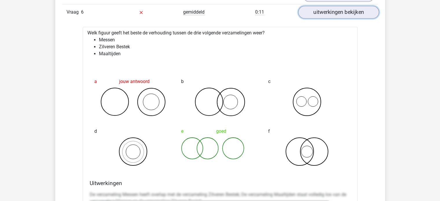
scroll to position [570, 0]
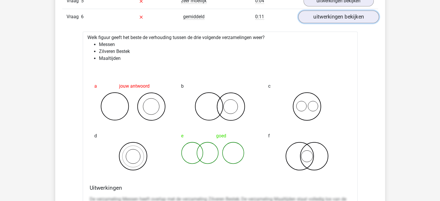
click at [326, 16] on link "uitwerkingen bekijken" at bounding box center [338, 16] width 81 height 13
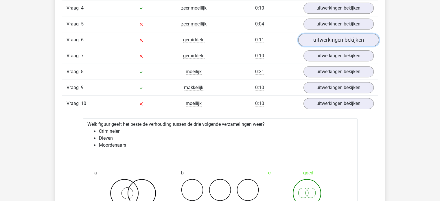
scroll to position [544, 0]
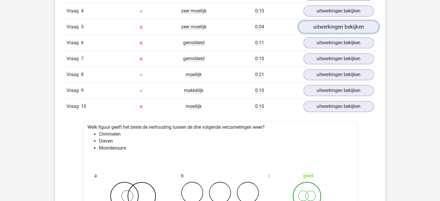
click at [325, 24] on link "uitwerkingen bekijken" at bounding box center [338, 27] width 81 height 13
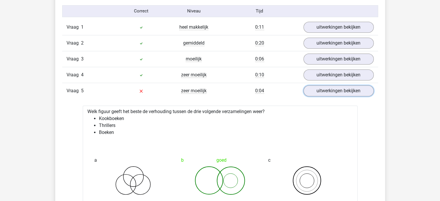
scroll to position [463, 0]
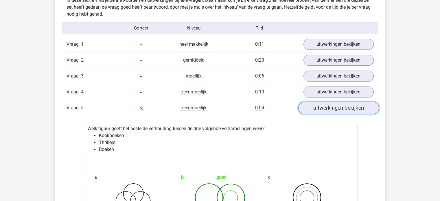
click at [317, 110] on link "uitwerkingen bekijken" at bounding box center [338, 108] width 81 height 13
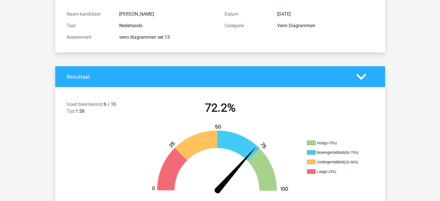
scroll to position [0, 0]
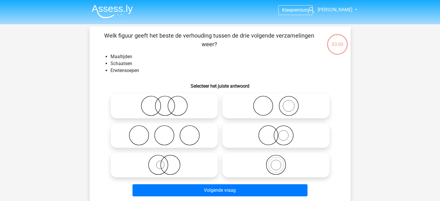
scroll to position [27, 0]
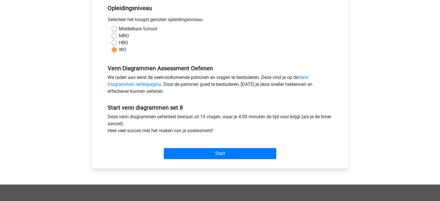
scroll to position [120, 0]
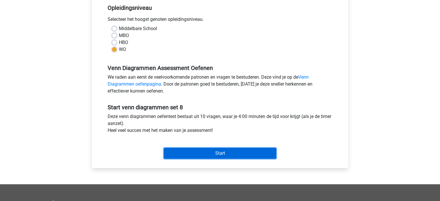
click at [217, 154] on input "Start" at bounding box center [220, 153] width 113 height 11
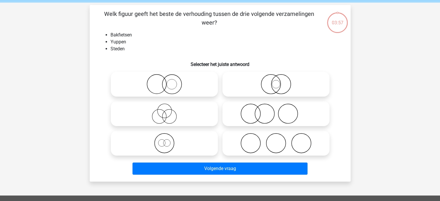
scroll to position [23, 0]
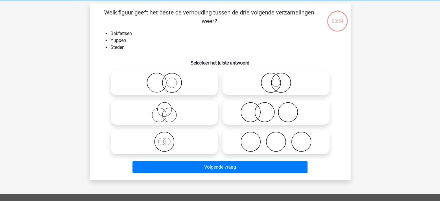
click at [290, 135] on icon at bounding box center [276, 142] width 102 height 20
click at [280, 135] on input "radio" at bounding box center [278, 137] width 4 height 4
radio input "true"
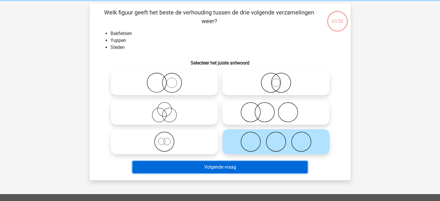
click at [218, 164] on button "Volgende vraag" at bounding box center [219, 167] width 175 height 12
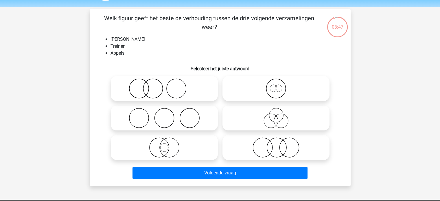
scroll to position [25, 0]
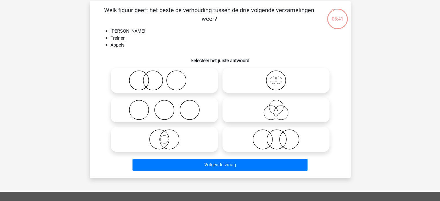
click at [267, 136] on circle at bounding box center [276, 139] width 19 height 19
click at [276, 136] on input "radio" at bounding box center [278, 135] width 4 height 4
radio input "true"
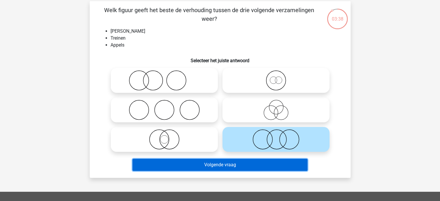
click at [228, 163] on button "Volgende vraag" at bounding box center [219, 165] width 175 height 12
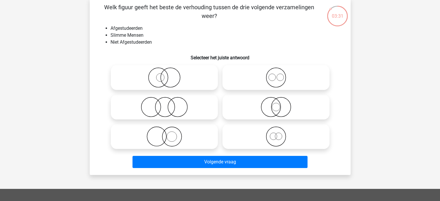
scroll to position [29, 0]
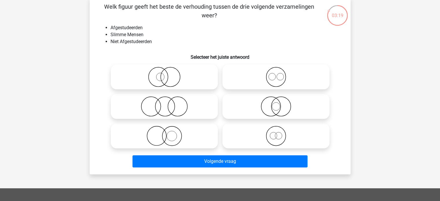
click at [161, 99] on icon at bounding box center [164, 106] width 102 height 20
click at [164, 100] on input "radio" at bounding box center [166, 102] width 4 height 4
radio input "true"
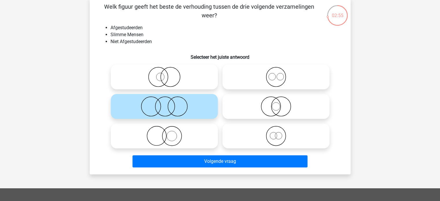
click at [161, 133] on icon at bounding box center [164, 136] width 102 height 20
click at [164, 133] on input "radio" at bounding box center [166, 131] width 4 height 4
radio input "true"
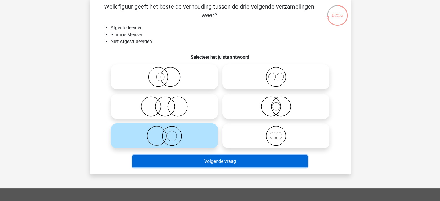
click at [204, 159] on button "Volgende vraag" at bounding box center [219, 161] width 175 height 12
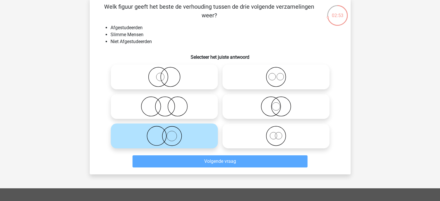
scroll to position [27, 0]
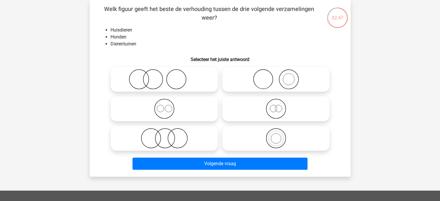
click at [282, 78] on icon at bounding box center [276, 79] width 102 height 20
click at [280, 76] on input "radio" at bounding box center [278, 75] width 4 height 4
radio input "true"
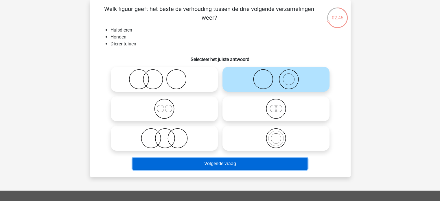
click at [240, 164] on button "Volgende vraag" at bounding box center [219, 164] width 175 height 12
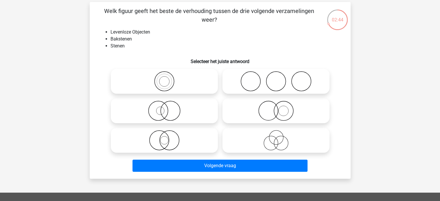
scroll to position [29, 0]
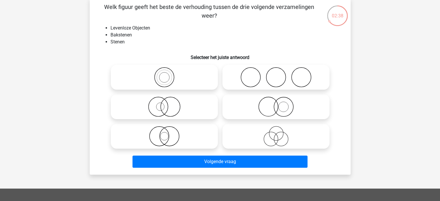
click at [286, 105] on icon at bounding box center [276, 107] width 102 height 20
click at [280, 104] on input "radio" at bounding box center [278, 102] width 4 height 4
radio input "true"
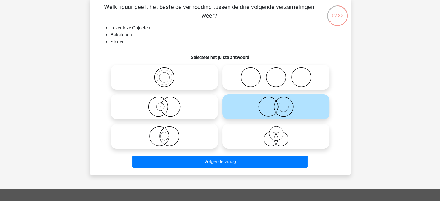
click at [170, 111] on icon at bounding box center [164, 107] width 102 height 20
click at [168, 104] on input "radio" at bounding box center [166, 102] width 4 height 4
radio input "true"
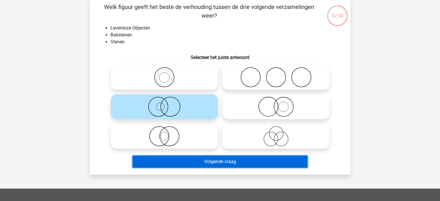
click at [206, 158] on button "Volgende vraag" at bounding box center [219, 162] width 175 height 12
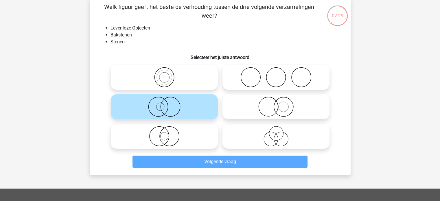
scroll to position [27, 0]
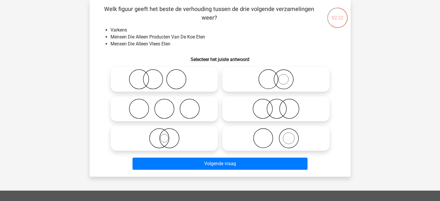
click at [166, 75] on input "radio" at bounding box center [166, 75] width 4 height 4
radio input "true"
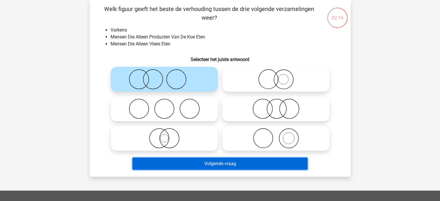
click at [210, 161] on button "Volgende vraag" at bounding box center [219, 164] width 175 height 12
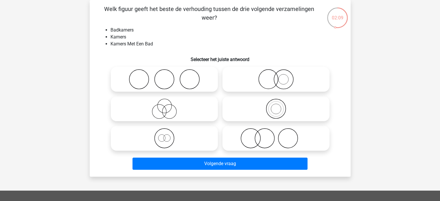
click at [268, 111] on circle at bounding box center [275, 109] width 15 height 15
click at [276, 106] on input "radio" at bounding box center [278, 104] width 4 height 4
radio input "true"
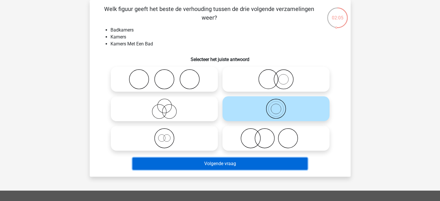
click at [235, 163] on button "Volgende vraag" at bounding box center [219, 164] width 175 height 12
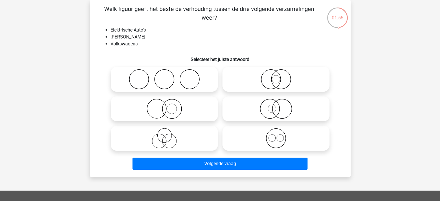
click at [174, 106] on icon at bounding box center [164, 109] width 102 height 20
click at [168, 106] on input "radio" at bounding box center [166, 104] width 4 height 4
radio input "true"
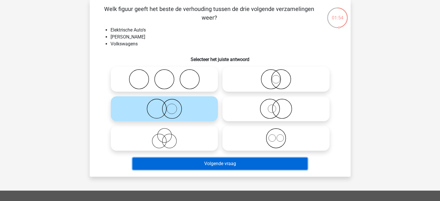
click at [192, 158] on button "Volgende vraag" at bounding box center [219, 164] width 175 height 12
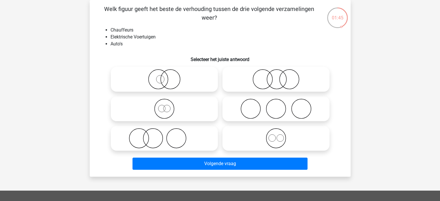
click at [163, 133] on icon at bounding box center [164, 138] width 102 height 20
click at [164, 133] on input "radio" at bounding box center [166, 134] width 4 height 4
radio input "true"
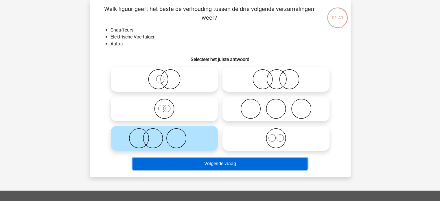
click at [205, 162] on button "Volgende vraag" at bounding box center [219, 164] width 175 height 12
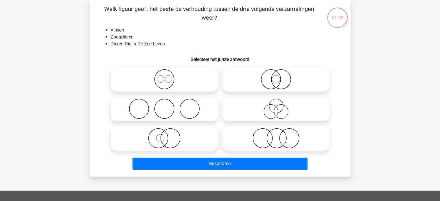
click at [274, 77] on icon at bounding box center [276, 79] width 102 height 20
click at [276, 76] on input "radio" at bounding box center [278, 75] width 4 height 4
radio input "true"
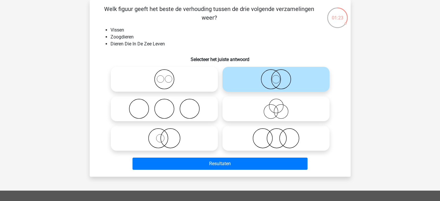
click at [287, 42] on li "Dieren Die In De Zee Leven" at bounding box center [225, 43] width 231 height 7
click at [276, 139] on icon at bounding box center [276, 138] width 102 height 20
click at [276, 135] on input "radio" at bounding box center [278, 134] width 4 height 4
radio input "true"
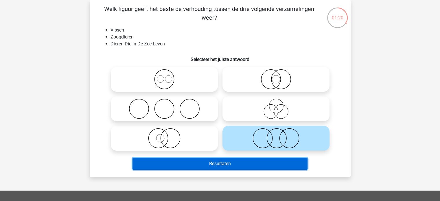
click at [261, 162] on button "Resultaten" at bounding box center [219, 164] width 175 height 12
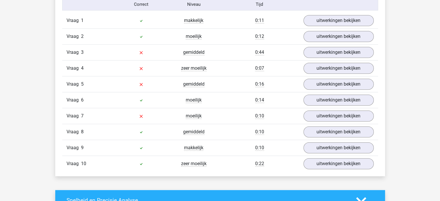
scroll to position [487, 0]
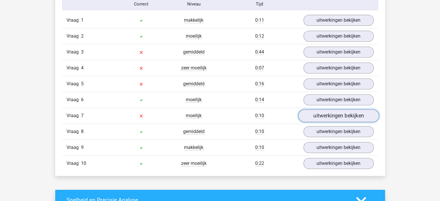
click at [322, 115] on link "uitwerkingen bekijken" at bounding box center [338, 115] width 81 height 13
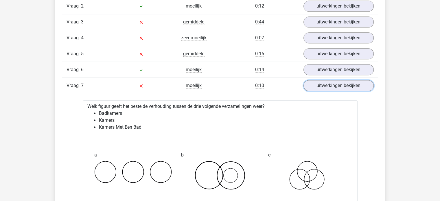
scroll to position [470, 0]
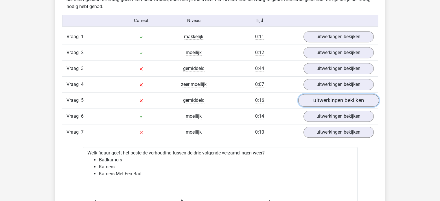
click at [321, 101] on link "uitwerkingen bekijken" at bounding box center [338, 100] width 81 height 13
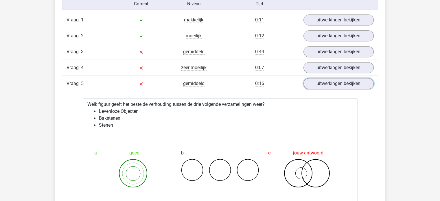
scroll to position [486, 0]
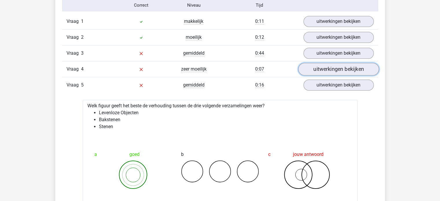
click at [318, 66] on link "uitwerkingen bekijken" at bounding box center [338, 69] width 81 height 13
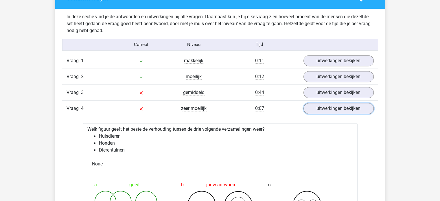
scroll to position [445, 0]
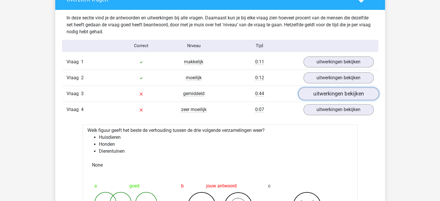
click at [344, 89] on link "uitwerkingen bekijken" at bounding box center [338, 93] width 81 height 13
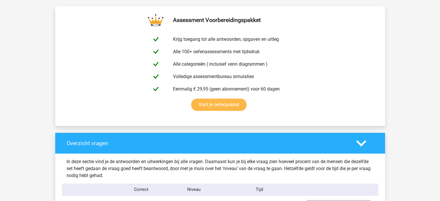
scroll to position [299, 0]
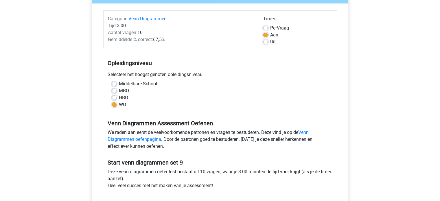
scroll to position [103, 0]
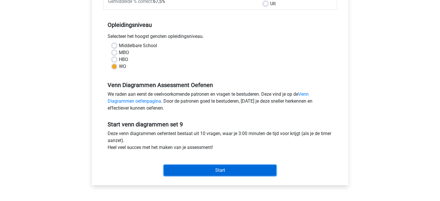
click at [198, 169] on input "Start" at bounding box center [220, 170] width 113 height 11
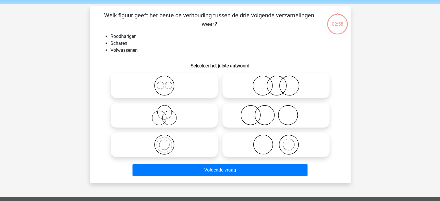
scroll to position [28, 0]
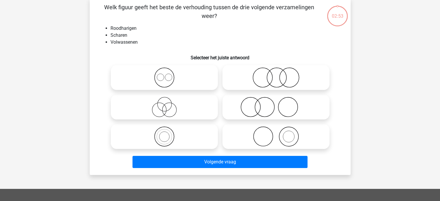
click at [261, 107] on icon at bounding box center [276, 107] width 102 height 20
click at [276, 104] on input "radio" at bounding box center [278, 102] width 4 height 4
radio input "true"
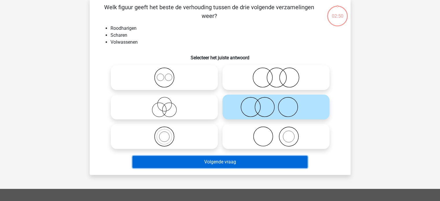
click at [244, 162] on button "Volgende vraag" at bounding box center [219, 162] width 175 height 12
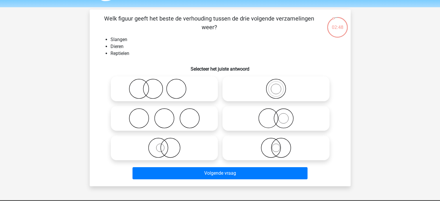
scroll to position [17, 0]
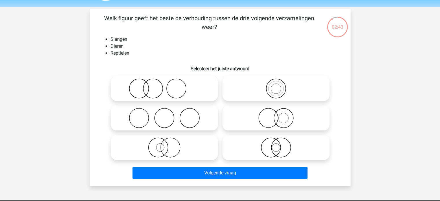
click at [268, 91] on icon at bounding box center [276, 88] width 102 height 20
click at [276, 86] on input "radio" at bounding box center [278, 84] width 4 height 4
radio input "true"
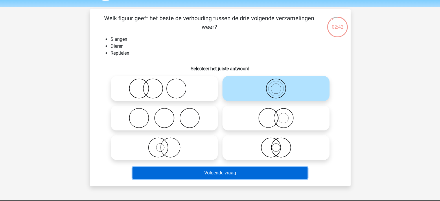
click at [237, 167] on button "Volgende vraag" at bounding box center [219, 173] width 175 height 12
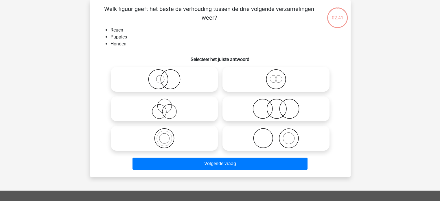
scroll to position [0, 0]
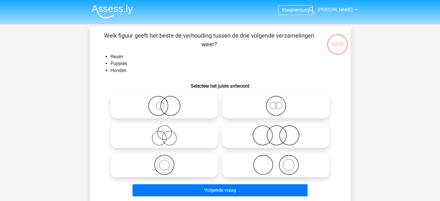
click at [279, 106] on icon at bounding box center [276, 106] width 102 height 20
click at [279, 103] on input "radio" at bounding box center [278, 101] width 4 height 4
radio input "true"
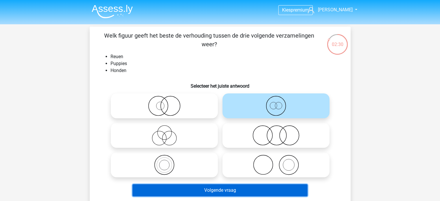
click at [246, 189] on button "Volgende vraag" at bounding box center [219, 190] width 175 height 12
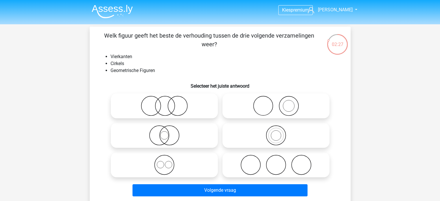
click at [169, 168] on icon at bounding box center [164, 165] width 102 height 20
click at [168, 162] on input "radio" at bounding box center [166, 160] width 4 height 4
radio input "true"
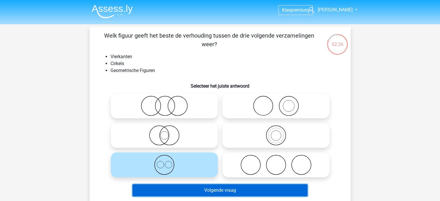
click at [201, 189] on button "Volgende vraag" at bounding box center [219, 190] width 175 height 12
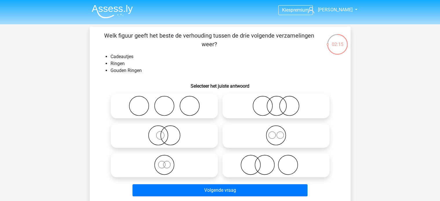
click at [170, 142] on icon at bounding box center [164, 135] width 102 height 20
click at [168, 132] on input "radio" at bounding box center [166, 131] width 4 height 4
radio input "true"
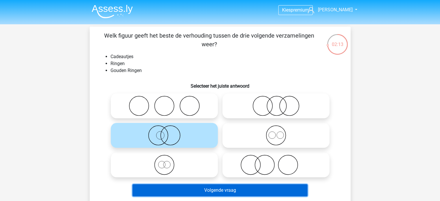
click at [218, 190] on button "Volgende vraag" at bounding box center [219, 190] width 175 height 12
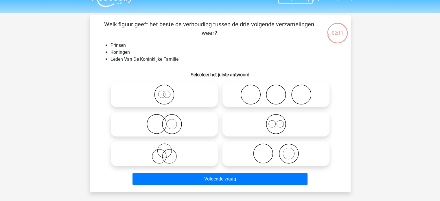
scroll to position [11, 0]
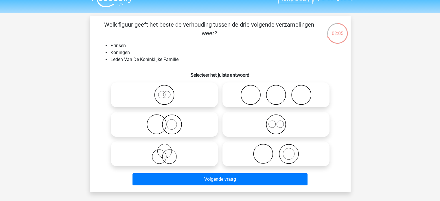
click at [261, 130] on icon at bounding box center [276, 124] width 102 height 20
click at [276, 121] on input "radio" at bounding box center [278, 120] width 4 height 4
radio input "true"
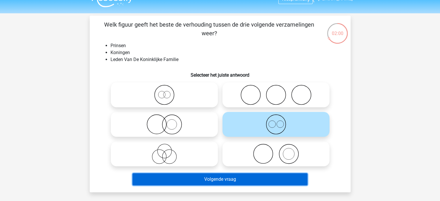
click at [230, 178] on button "Volgende vraag" at bounding box center [219, 179] width 175 height 12
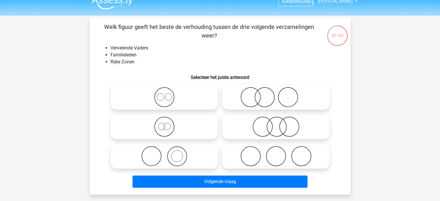
scroll to position [8, 0]
click at [266, 123] on icon at bounding box center [276, 127] width 102 height 20
click at [276, 123] on input "radio" at bounding box center [278, 122] width 4 height 4
radio input "true"
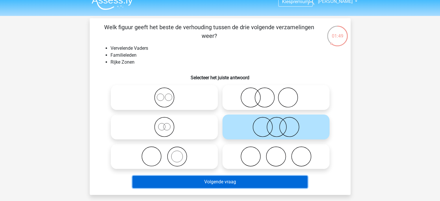
click at [251, 183] on button "Volgende vraag" at bounding box center [219, 182] width 175 height 12
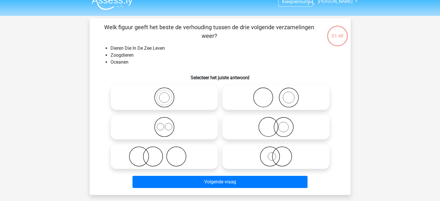
scroll to position [27, 0]
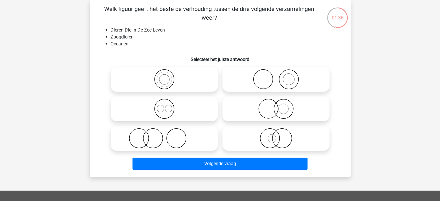
click at [163, 138] on circle at bounding box center [152, 138] width 19 height 19
click at [164, 135] on input "radio" at bounding box center [166, 134] width 4 height 4
radio input "true"
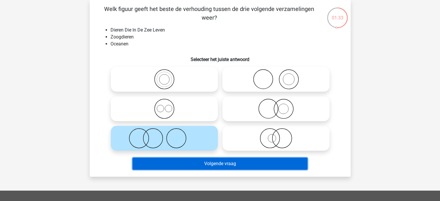
click at [218, 163] on button "Volgende vraag" at bounding box center [219, 164] width 175 height 12
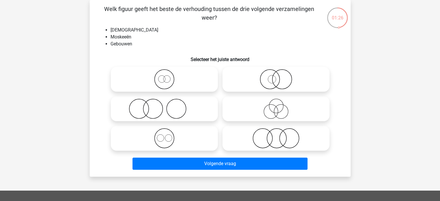
click at [167, 133] on input "radio" at bounding box center [166, 134] width 4 height 4
radio input "true"
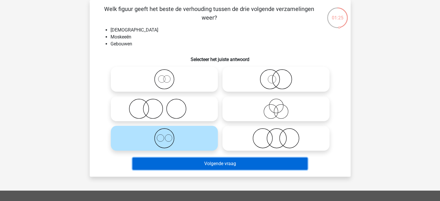
click at [194, 163] on button "Volgende vraag" at bounding box center [219, 164] width 175 height 12
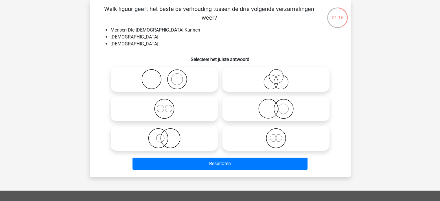
click at [177, 105] on icon at bounding box center [164, 109] width 102 height 20
click at [168, 105] on input "radio" at bounding box center [166, 104] width 4 height 4
radio input "true"
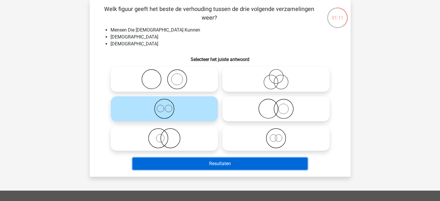
click at [205, 165] on button "Resultaten" at bounding box center [219, 164] width 175 height 12
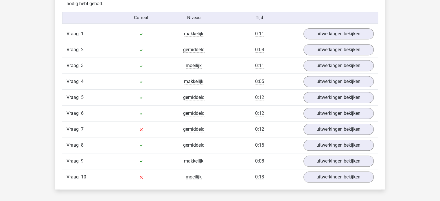
scroll to position [493, 0]
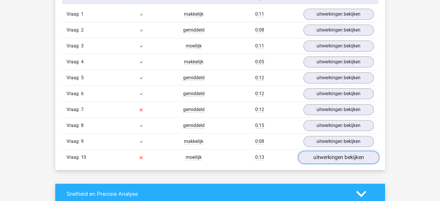
click at [316, 154] on link "uitwerkingen bekijken" at bounding box center [338, 157] width 81 height 13
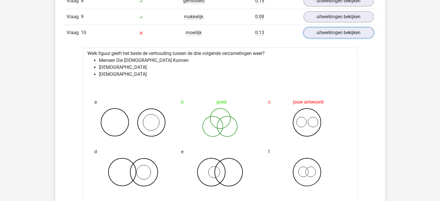
scroll to position [611, 0]
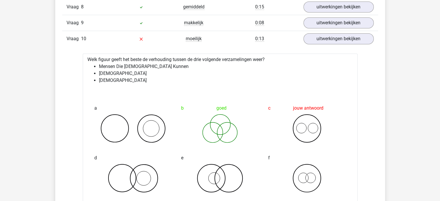
click at [200, 105] on div "goed" at bounding box center [220, 108] width 78 height 12
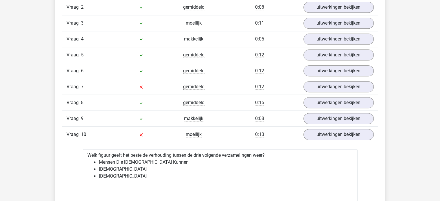
scroll to position [514, 0]
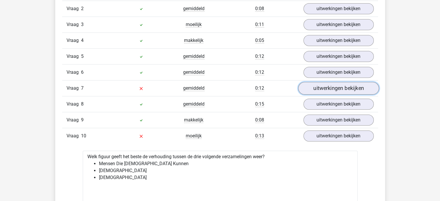
click at [324, 89] on link "uitwerkingen bekijken" at bounding box center [338, 88] width 81 height 13
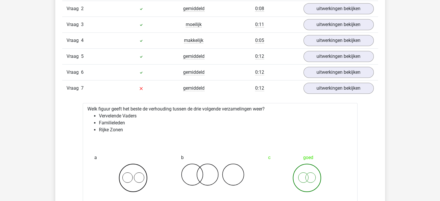
drag, startPoint x: 263, startPoint y: 98, endPoint x: 373, endPoint y: 84, distance: 111.6
click at [373, 84] on div "uitwerkingen bekijken" at bounding box center [338, 88] width 79 height 11
click at [366, 85] on link "uitwerkingen bekijken" at bounding box center [338, 88] width 81 height 13
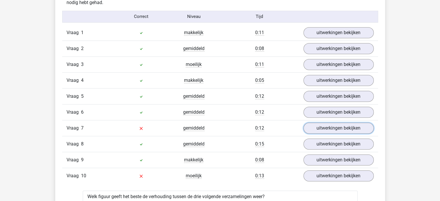
scroll to position [475, 0]
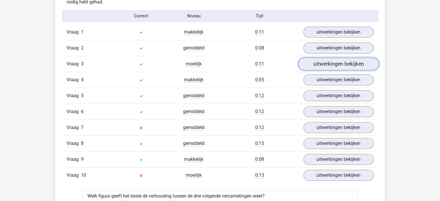
click at [317, 67] on link "uitwerkingen bekijken" at bounding box center [338, 64] width 81 height 13
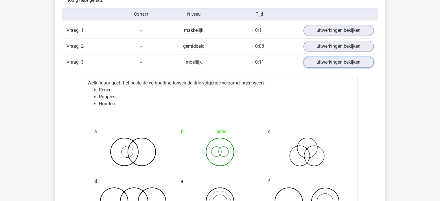
scroll to position [476, 0]
click at [330, 61] on link "uitwerkingen bekijken" at bounding box center [338, 62] width 81 height 13
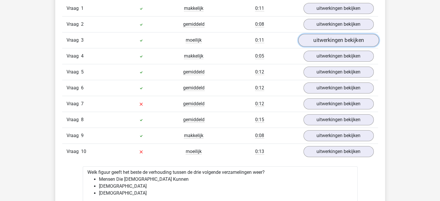
scroll to position [500, 0]
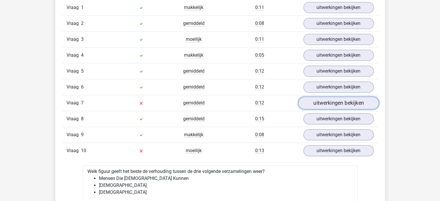
click at [327, 102] on link "uitwerkingen bekijken" at bounding box center [338, 103] width 81 height 13
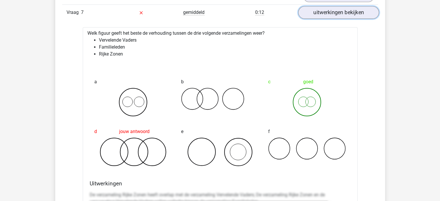
scroll to position [574, 0]
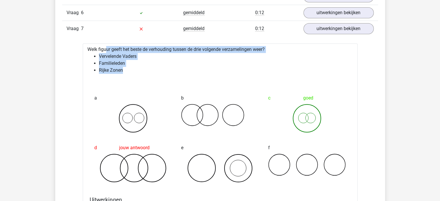
drag, startPoint x: 130, startPoint y: 72, endPoint x: 81, endPoint y: 49, distance: 54.2
copy div "Welk figuur geeft het beste de verhouding tussen de drie volgende verzamelingen…"
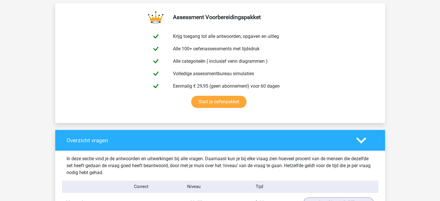
scroll to position [277, 0]
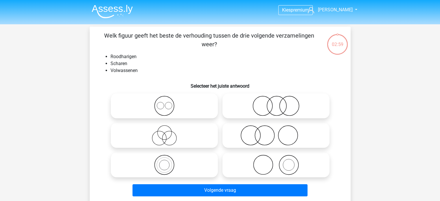
click at [112, 14] on img at bounding box center [112, 12] width 41 height 14
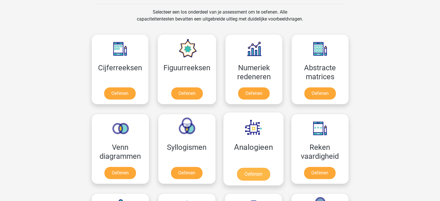
scroll to position [240, 0]
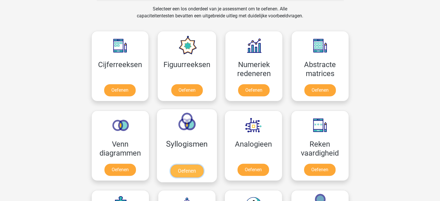
click at [190, 165] on link "Oefenen" at bounding box center [186, 171] width 33 height 13
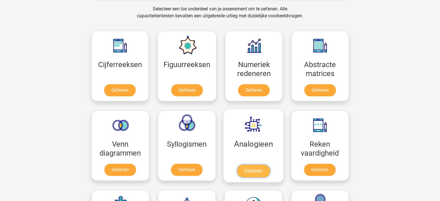
click at [246, 165] on link "Oefenen" at bounding box center [253, 171] width 33 height 13
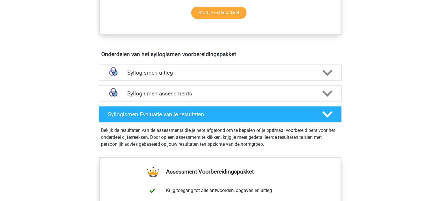
scroll to position [289, 0]
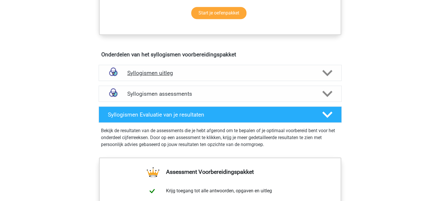
click at [172, 76] on div "Syllogismen uitleg" at bounding box center [220, 73] width 243 height 16
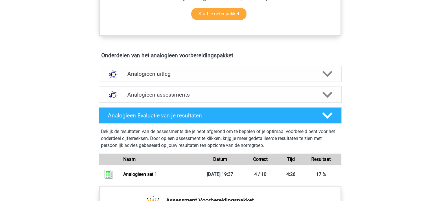
scroll to position [289, 0]
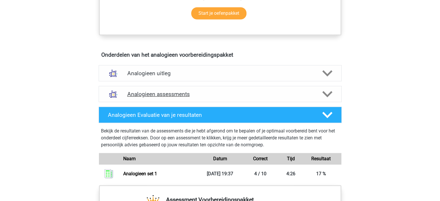
click at [210, 95] on h4 "Analogieen assessments" at bounding box center [220, 94] width 186 height 7
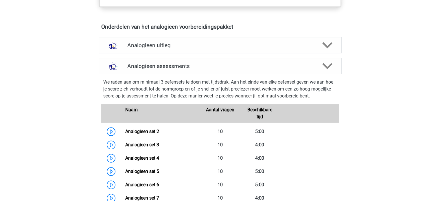
scroll to position [316, 0]
click at [125, 129] on link "Analogieen set 2" at bounding box center [142, 131] width 34 height 5
click at [125, 143] on link "Analogieen set 3" at bounding box center [142, 144] width 34 height 5
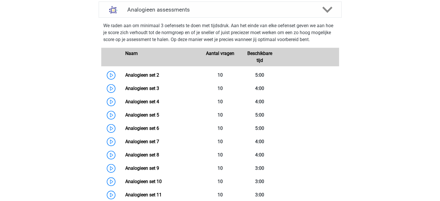
scroll to position [373, 0]
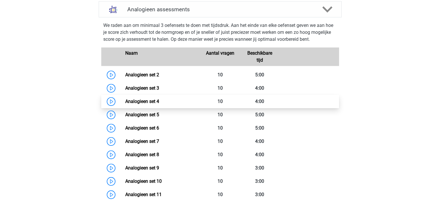
click at [125, 99] on link "Analogieen set 4" at bounding box center [142, 101] width 34 height 5
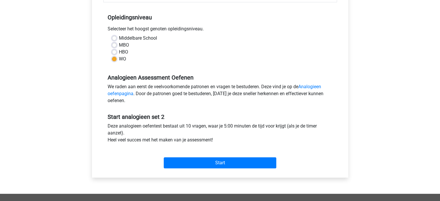
scroll to position [111, 0]
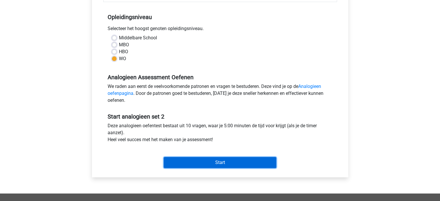
click at [202, 158] on input "Start" at bounding box center [220, 162] width 113 height 11
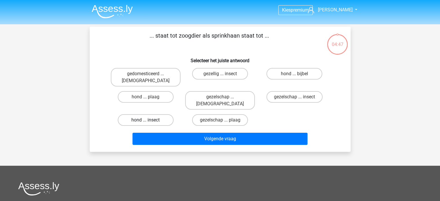
click at [152, 114] on label "hond ... insect" at bounding box center [146, 120] width 56 height 12
click at [149, 120] on input "hond ... insect" at bounding box center [147, 122] width 4 height 4
radio input "true"
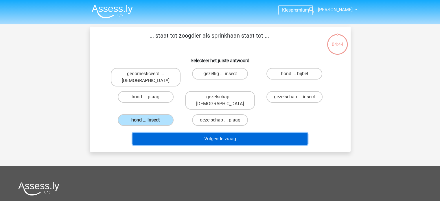
click at [194, 133] on button "Volgende vraag" at bounding box center [219, 139] width 175 height 12
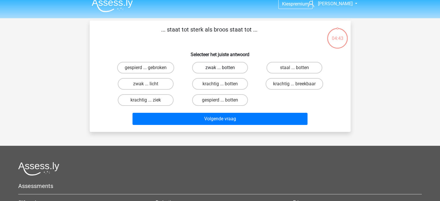
scroll to position [5, 0]
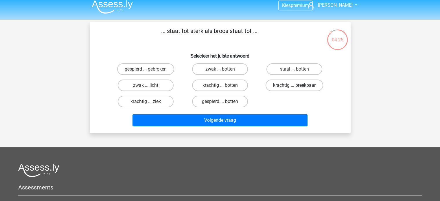
click at [277, 84] on label "krachtig ... breekbaar" at bounding box center [295, 86] width 58 height 12
click at [294, 85] on input "krachtig ... breekbaar" at bounding box center [296, 87] width 4 height 4
radio input "true"
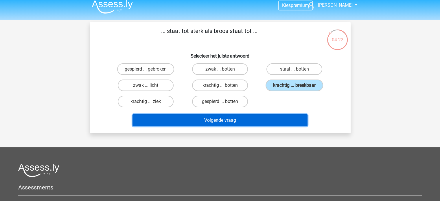
click at [206, 124] on button "Volgende vraag" at bounding box center [219, 120] width 175 height 12
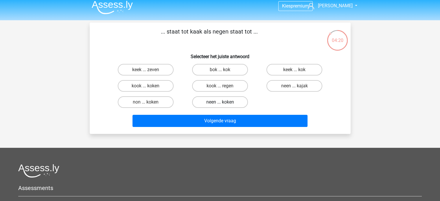
scroll to position [3, 0]
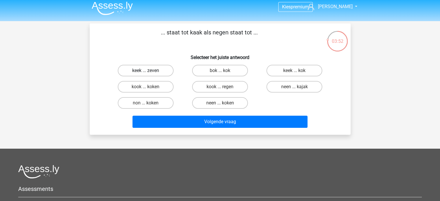
click at [145, 71] on label "keek ... zeven" at bounding box center [146, 71] width 56 height 12
click at [145, 71] on input "keek ... zeven" at bounding box center [147, 73] width 4 height 4
radio input "true"
click at [202, 84] on label "kook ... regen" at bounding box center [220, 87] width 56 height 12
click at [220, 87] on input "kook ... regen" at bounding box center [222, 89] width 4 height 4
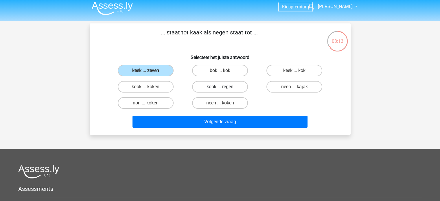
radio input "true"
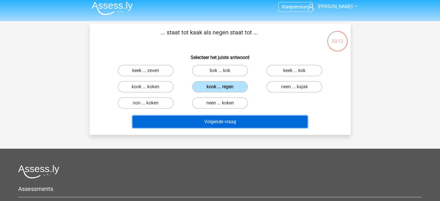
click at [213, 118] on button "Volgende vraag" at bounding box center [219, 122] width 175 height 12
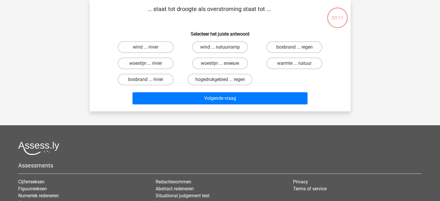
scroll to position [0, 0]
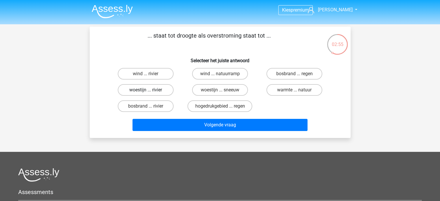
click at [155, 89] on label "woestijn ... rivier" at bounding box center [146, 90] width 56 height 12
click at [149, 90] on input "woestijn ... rivier" at bounding box center [147, 92] width 4 height 4
radio input "true"
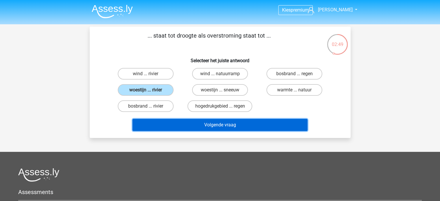
click at [207, 122] on button "Volgende vraag" at bounding box center [219, 125] width 175 height 12
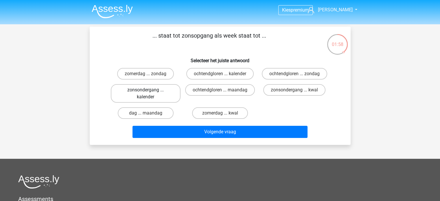
click at [153, 94] on label "zonsondergang ... kalender" at bounding box center [146, 93] width 70 height 19
click at [149, 94] on input "zonsondergang ... kalender" at bounding box center [147, 92] width 4 height 4
radio input "true"
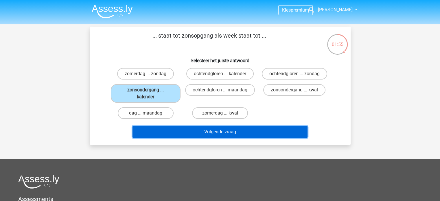
click at [252, 132] on button "Volgende vraag" at bounding box center [219, 132] width 175 height 12
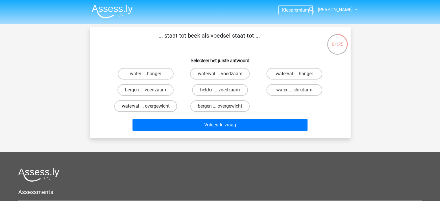
click at [143, 108] on label "waterval ... overgewicht" at bounding box center [145, 106] width 63 height 12
click at [145, 108] on input "waterval ... overgewicht" at bounding box center [147, 108] width 4 height 4
radio input "true"
click at [164, 73] on label "water ... honger" at bounding box center [146, 74] width 56 height 12
click at [149, 74] on input "water ... honger" at bounding box center [147, 76] width 4 height 4
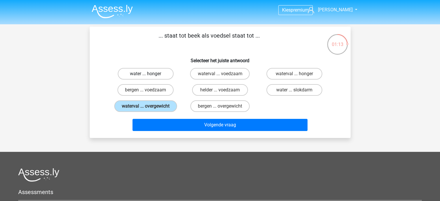
radio input "true"
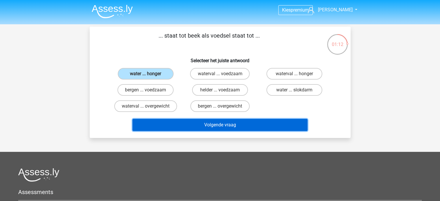
click at [201, 122] on button "Volgende vraag" at bounding box center [219, 125] width 175 height 12
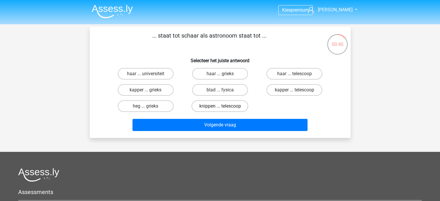
click at [216, 105] on label "knippen ... telescoop" at bounding box center [219, 106] width 57 height 12
click at [220, 106] on input "knippen ... telescoop" at bounding box center [222, 108] width 4 height 4
radio input "true"
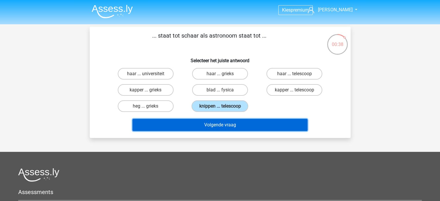
click at [218, 124] on button "Volgende vraag" at bounding box center [219, 125] width 175 height 12
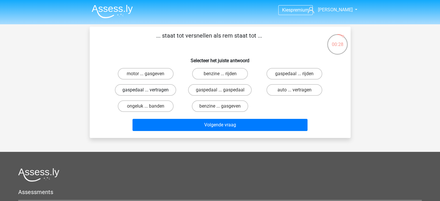
click at [152, 88] on label "gaspedaal ... vertragen" at bounding box center [145, 90] width 61 height 12
click at [149, 90] on input "gaspedaal ... vertragen" at bounding box center [147, 92] width 4 height 4
radio input "true"
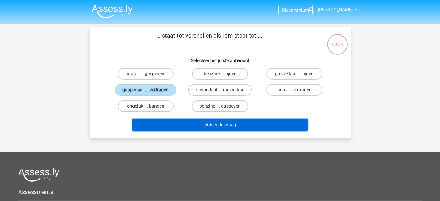
click at [211, 125] on button "Volgende vraag" at bounding box center [219, 125] width 175 height 12
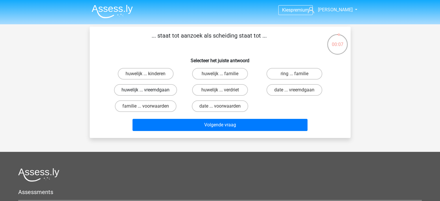
click at [162, 89] on label "huwelijk ... vreemdgaan" at bounding box center [145, 90] width 63 height 12
click at [149, 90] on input "huwelijk ... vreemdgaan" at bounding box center [147, 92] width 4 height 4
radio input "true"
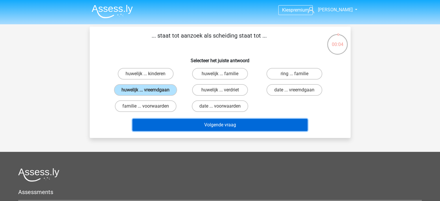
click at [220, 121] on button "Volgende vraag" at bounding box center [219, 125] width 175 height 12
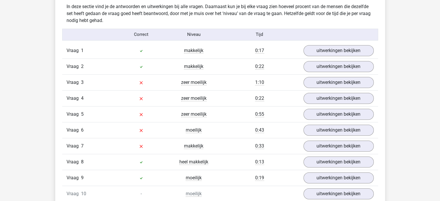
scroll to position [456, 0]
click at [307, 50] on link "uitwerkingen bekijken" at bounding box center [338, 51] width 81 height 13
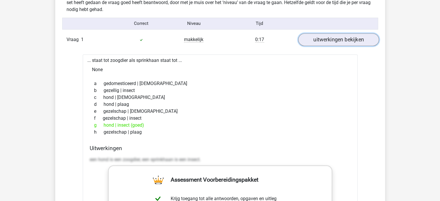
scroll to position [467, 0]
click at [309, 43] on link "uitwerkingen bekijken" at bounding box center [338, 39] width 81 height 13
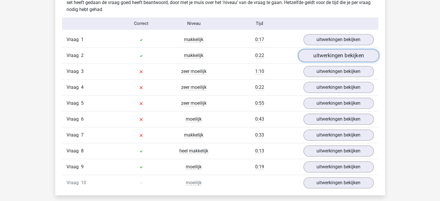
click at [316, 56] on link "uitwerkingen bekijken" at bounding box center [338, 55] width 81 height 13
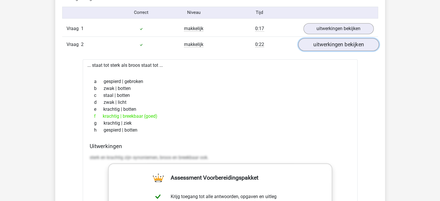
scroll to position [472, 0]
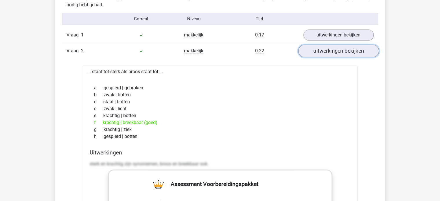
click at [316, 52] on link "uitwerkingen bekijken" at bounding box center [338, 51] width 81 height 13
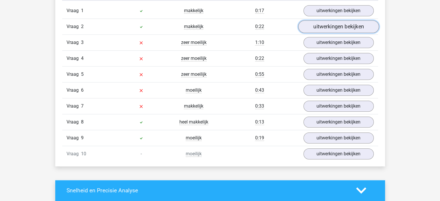
scroll to position [500, 0]
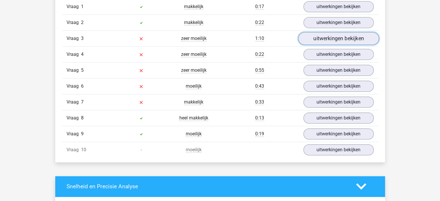
click at [312, 33] on link "uitwerkingen bekijken" at bounding box center [338, 38] width 81 height 13
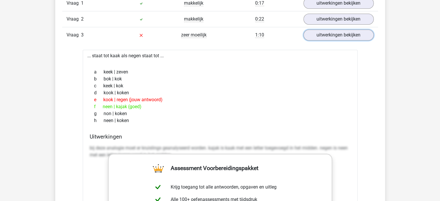
scroll to position [506, 0]
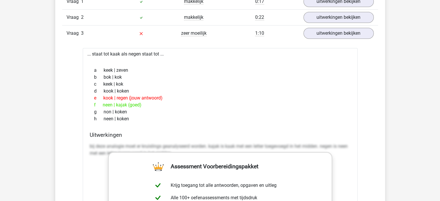
click at [109, 65] on div "a keek | zeven b bok | kok c keek | kok d kook | koken e kook | regen (jouw ant…" at bounding box center [220, 95] width 261 height 60
drag, startPoint x: 94, startPoint y: 55, endPoint x: 172, endPoint y: 58, distance: 78.4
click at [172, 58] on div "... staat tot kaak als negen staat tot ... a keek | zeven b bok | kok c keek | …" at bounding box center [220, 194] width 275 height 293
drag, startPoint x: 92, startPoint y: 53, endPoint x: 160, endPoint y: 54, distance: 68.0
click at [160, 54] on div "... staat tot kaak als negen staat tot ... a keek | zeven b bok | kok c keek | …" at bounding box center [220, 194] width 275 height 293
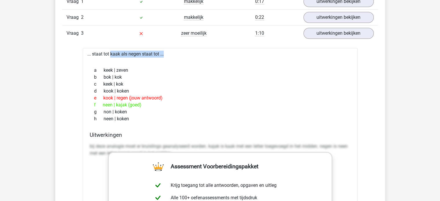
copy div "staat tot kaak als negen staat tot"
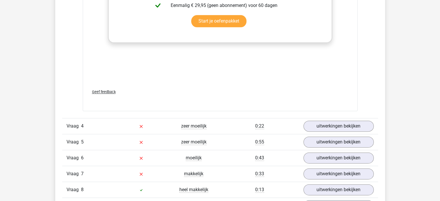
scroll to position [736, 0]
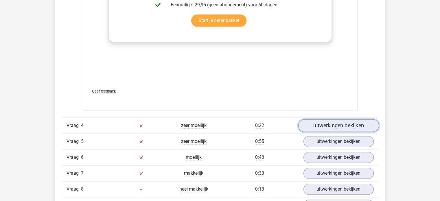
click at [312, 128] on link "uitwerkingen bekijken" at bounding box center [338, 125] width 81 height 13
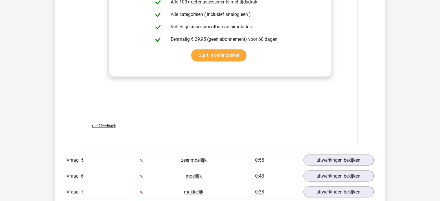
scroll to position [1033, 0]
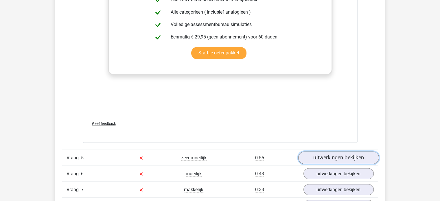
click at [320, 161] on link "uitwerkingen bekijken" at bounding box center [338, 157] width 81 height 13
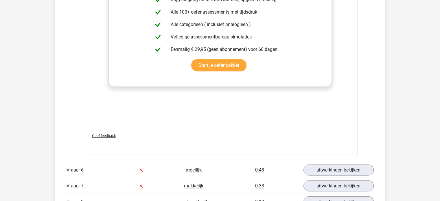
scroll to position [1438, 0]
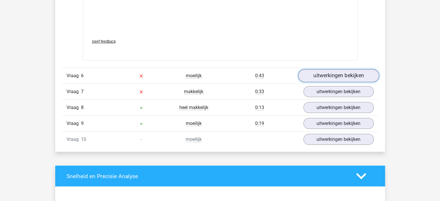
click at [318, 75] on link "uitwerkingen bekijken" at bounding box center [338, 76] width 81 height 13
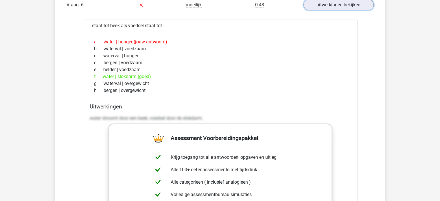
scroll to position [1511, 0]
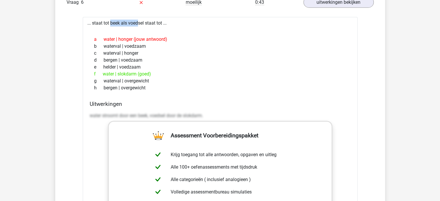
drag, startPoint x: 94, startPoint y: 22, endPoint x: 119, endPoint y: 23, distance: 25.8
click at [119, 23] on div "... staat tot beek als voedsel staat tot ... a water | honger (jouw antwoord) b…" at bounding box center [220, 163] width 275 height 293
drag, startPoint x: 92, startPoint y: 22, endPoint x: 163, endPoint y: 22, distance: 70.3
click at [163, 22] on div "... staat tot beek als voedsel staat tot ... a water | honger (jouw antwoord) b…" at bounding box center [220, 163] width 275 height 293
copy div "staat tot beek als voedsel staat tot"
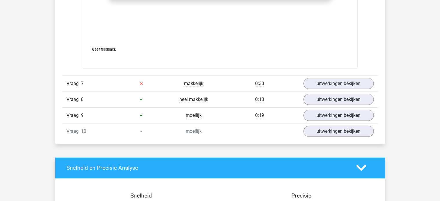
scroll to position [1754, 0]
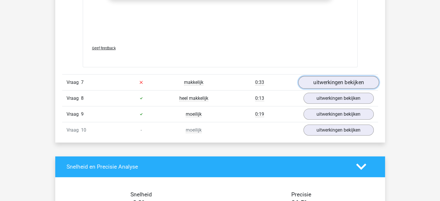
click at [333, 82] on link "uitwerkingen bekijken" at bounding box center [338, 82] width 81 height 13
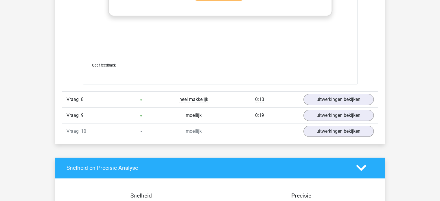
scroll to position [2060, 0]
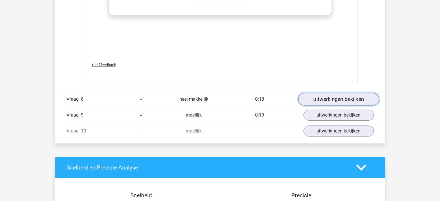
click at [317, 93] on link "uitwerkingen bekijken" at bounding box center [338, 99] width 81 height 13
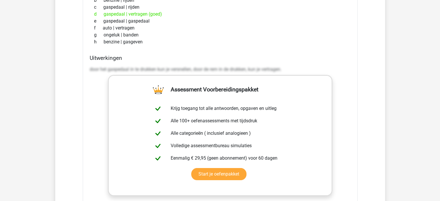
scroll to position [2304, 0]
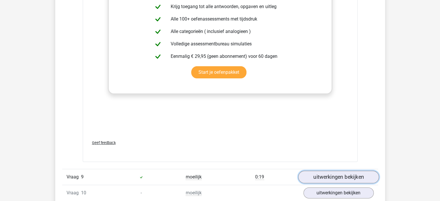
click at [334, 175] on link "uitwerkingen bekijken" at bounding box center [338, 177] width 81 height 13
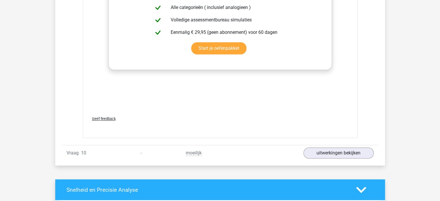
scroll to position [2654, 0]
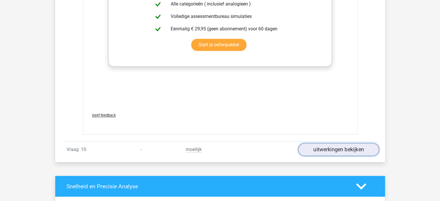
click at [324, 151] on link "uitwerkingen bekijken" at bounding box center [338, 149] width 81 height 13
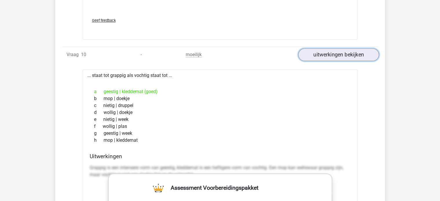
scroll to position [2749, 0]
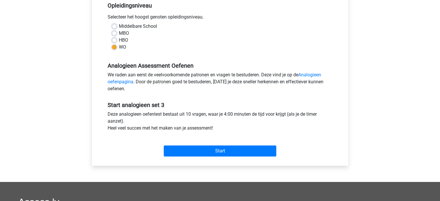
scroll to position [123, 0]
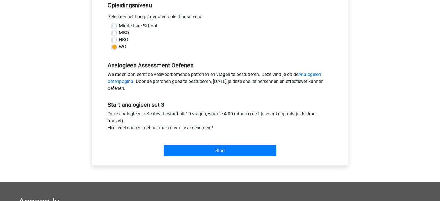
click at [182, 144] on div "Start" at bounding box center [220, 146] width 234 height 20
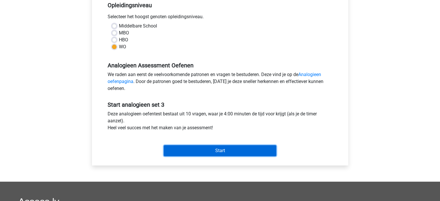
click at [182, 149] on input "Start" at bounding box center [220, 150] width 113 height 11
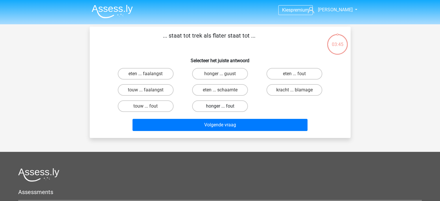
click at [226, 105] on label "honger ... fout" at bounding box center [220, 106] width 56 height 12
click at [224, 106] on input "honger ... fout" at bounding box center [222, 108] width 4 height 4
radio input "true"
click at [221, 90] on input "eten ... schaamte" at bounding box center [222, 92] width 4 height 4
radio input "true"
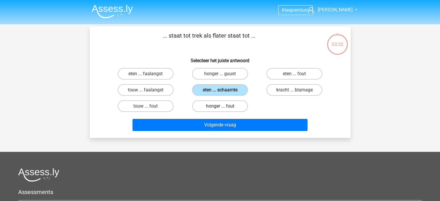
click at [221, 105] on label "honger ... fout" at bounding box center [220, 106] width 56 height 12
click at [221, 106] on input "honger ... fout" at bounding box center [222, 108] width 4 height 4
radio input "true"
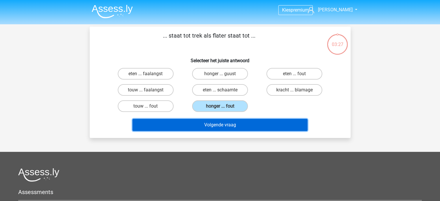
click at [211, 122] on button "Volgende vraag" at bounding box center [219, 125] width 175 height 12
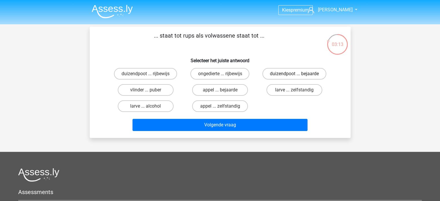
click at [283, 74] on label "duizendpoot ... bejaarde" at bounding box center [294, 74] width 64 height 12
click at [294, 74] on input "duizendpoot ... bejaarde" at bounding box center [296, 76] width 4 height 4
radio input "true"
click at [161, 88] on label "vlinder ... puber" at bounding box center [146, 90] width 56 height 12
click at [149, 90] on input "vlinder ... puber" at bounding box center [147, 92] width 4 height 4
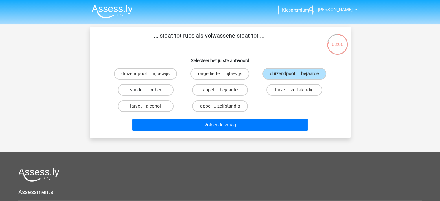
radio input "true"
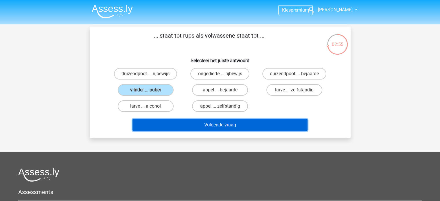
click at [209, 123] on button "Volgende vraag" at bounding box center [219, 125] width 175 height 12
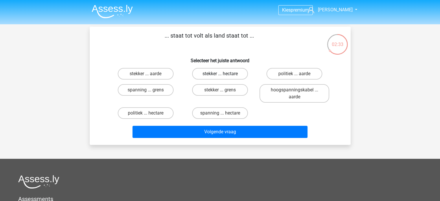
click at [220, 78] on label "stekker ... hectare" at bounding box center [220, 74] width 56 height 12
click at [220, 78] on input "stekker ... hectare" at bounding box center [222, 76] width 4 height 4
radio input "true"
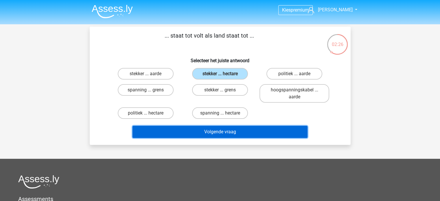
click at [214, 130] on button "Volgende vraag" at bounding box center [219, 132] width 175 height 12
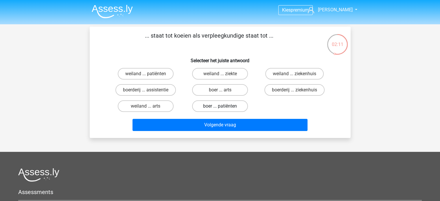
click at [235, 104] on label "boer ... patiënten" at bounding box center [220, 106] width 56 height 12
click at [224, 106] on input "boer ... patiënten" at bounding box center [222, 108] width 4 height 4
radio input "true"
click at [235, 104] on label "boer ... patiënten" at bounding box center [220, 106] width 56 height 12
click at [224, 106] on input "boer ... patiënten" at bounding box center [222, 108] width 4 height 4
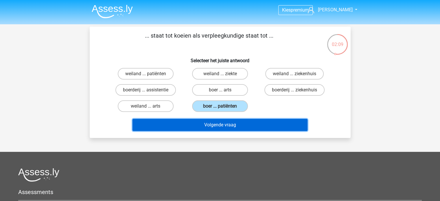
click at [222, 124] on button "Volgende vraag" at bounding box center [219, 125] width 175 height 12
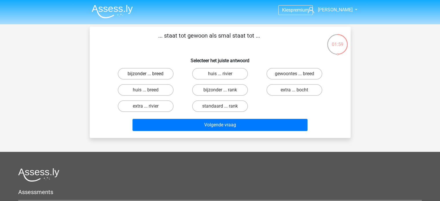
click at [152, 73] on label "bijzonder ... breed" at bounding box center [146, 74] width 56 height 12
click at [149, 74] on input "bijzonder ... breed" at bounding box center [147, 76] width 4 height 4
radio input "true"
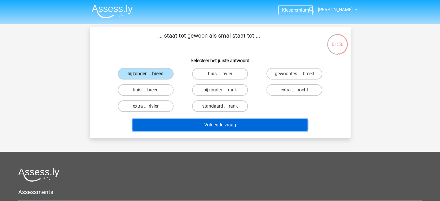
click at [207, 124] on button "Volgende vraag" at bounding box center [219, 125] width 175 height 12
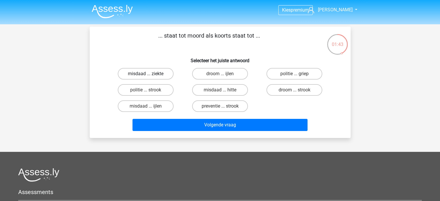
click at [162, 75] on label "misdaad ... ziekte" at bounding box center [146, 74] width 56 height 12
click at [149, 75] on input "misdaad ... ziekte" at bounding box center [147, 76] width 4 height 4
radio input "true"
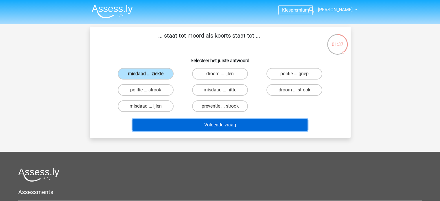
click at [219, 122] on button "Volgende vraag" at bounding box center [219, 125] width 175 height 12
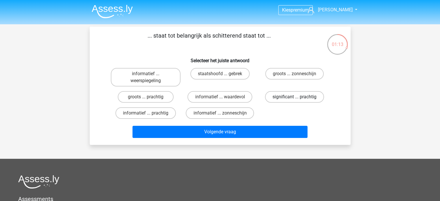
click at [274, 96] on label "significant ... prachtig" at bounding box center [294, 97] width 59 height 12
click at [294, 97] on input "significant ... prachtig" at bounding box center [296, 99] width 4 height 4
radio input "true"
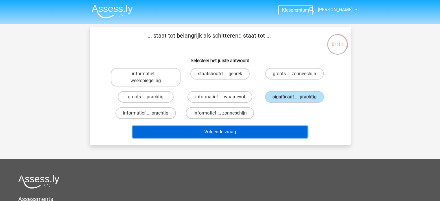
click at [202, 132] on button "Volgende vraag" at bounding box center [219, 132] width 175 height 12
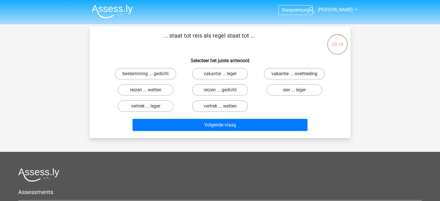
click at [275, 74] on label "vakantie ... overtreding" at bounding box center [294, 74] width 61 height 12
click at [294, 74] on input "vakantie ... overtreding" at bounding box center [296, 76] width 4 height 4
radio input "true"
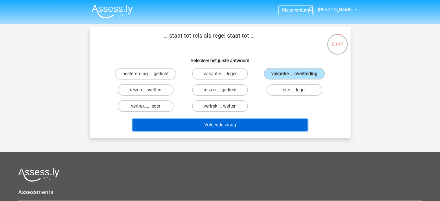
click at [200, 128] on button "Volgende vraag" at bounding box center [219, 125] width 175 height 12
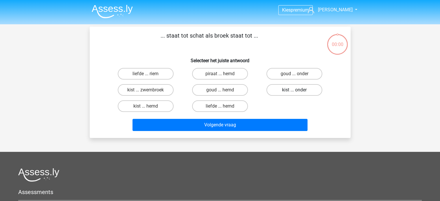
click at [274, 85] on label "kist ... onder" at bounding box center [294, 90] width 56 height 12
click at [294, 90] on input "kist ... onder" at bounding box center [296, 92] width 4 height 4
radio input "true"
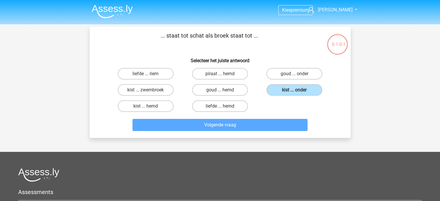
click at [271, 131] on div "Volgende vraag" at bounding box center [219, 126] width 223 height 14
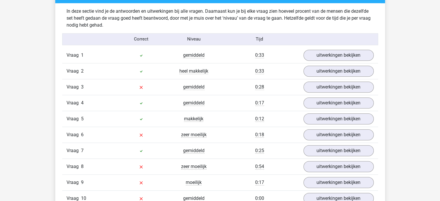
scroll to position [482, 0]
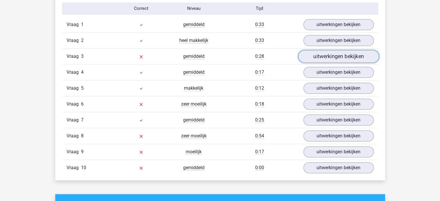
click at [318, 56] on link "uitwerkingen bekijken" at bounding box center [338, 56] width 81 height 13
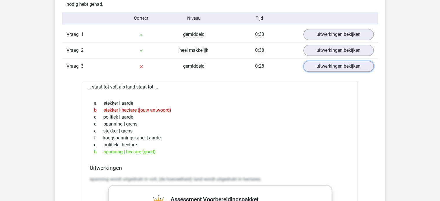
scroll to position [472, 0]
click at [321, 68] on link "uitwerkingen bekijken" at bounding box center [338, 66] width 81 height 13
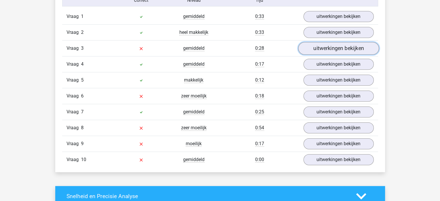
scroll to position [491, 0]
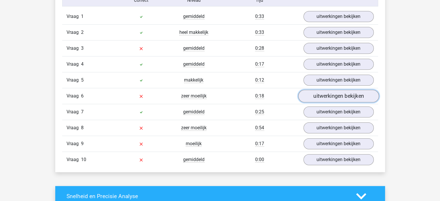
click at [317, 97] on link "uitwerkingen bekijken" at bounding box center [338, 96] width 81 height 13
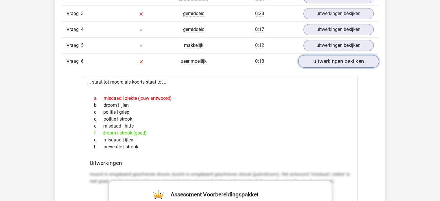
scroll to position [525, 0]
click at [353, 61] on link "uitwerkingen bekijken" at bounding box center [338, 61] width 81 height 13
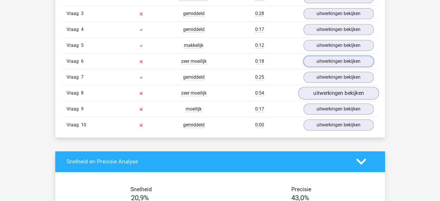
scroll to position [529, 0]
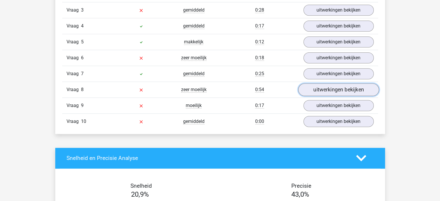
click at [323, 86] on link "uitwerkingen bekijken" at bounding box center [338, 89] width 81 height 13
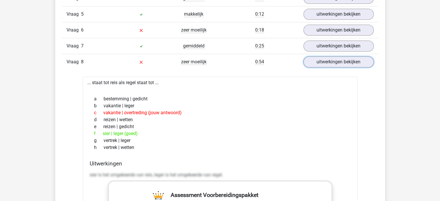
scroll to position [557, 0]
click at [314, 64] on link "uitwerkingen bekijken" at bounding box center [338, 62] width 81 height 13
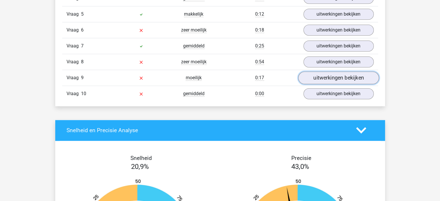
click at [309, 73] on link "uitwerkingen bekijken" at bounding box center [338, 77] width 81 height 13
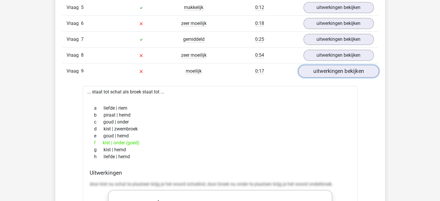
scroll to position [563, 0]
click at [309, 73] on link "uitwerkingen bekijken" at bounding box center [338, 71] width 81 height 13
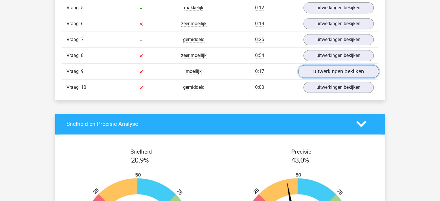
click at [309, 73] on link "uitwerkingen bekijken" at bounding box center [338, 71] width 81 height 13
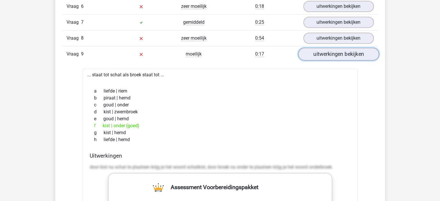
scroll to position [616, 0]
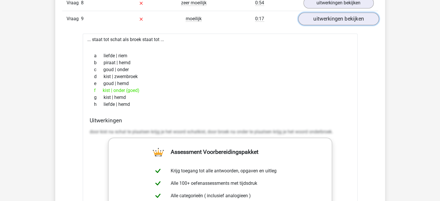
click at [326, 12] on link "uitwerkingen bekijken" at bounding box center [338, 18] width 81 height 13
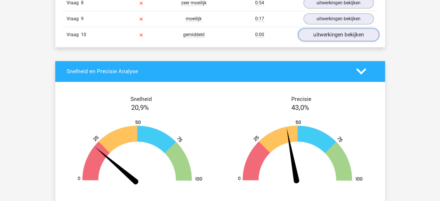
click at [349, 28] on link "uitwerkingen bekijken" at bounding box center [338, 34] width 81 height 13
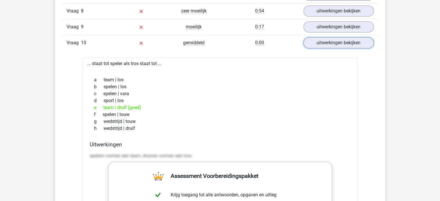
scroll to position [607, 0]
click at [327, 42] on link "uitwerkingen bekijken" at bounding box center [338, 43] width 81 height 13
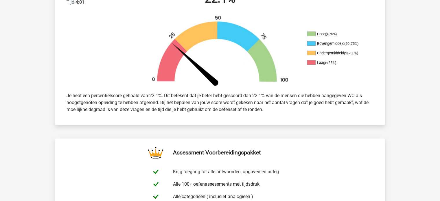
scroll to position [167, 0]
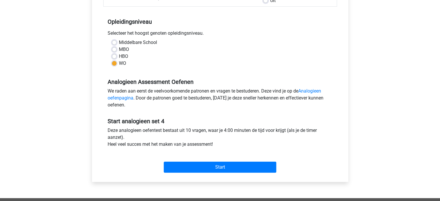
scroll to position [119, 0]
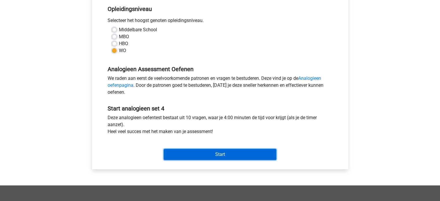
click at [205, 154] on input "Start" at bounding box center [220, 154] width 113 height 11
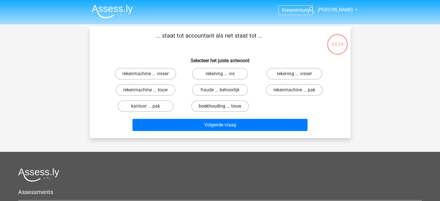
click at [220, 110] on label "boekhouding ... touw" at bounding box center [220, 106] width 58 height 12
click at [220, 110] on input "boekhouding ... touw" at bounding box center [222, 108] width 4 height 4
radio input "true"
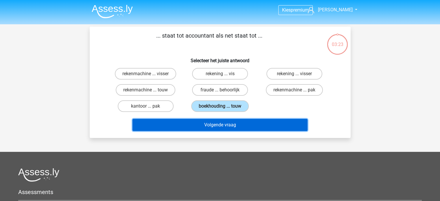
click at [213, 121] on button "Volgende vraag" at bounding box center [219, 125] width 175 height 12
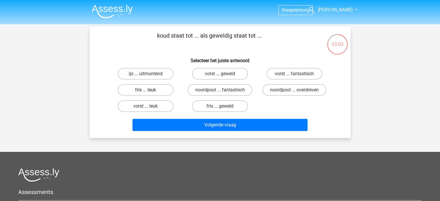
click at [154, 91] on label "fris ... leuk" at bounding box center [146, 90] width 56 height 12
click at [149, 91] on input "fris ... leuk" at bounding box center [147, 92] width 4 height 4
radio input "true"
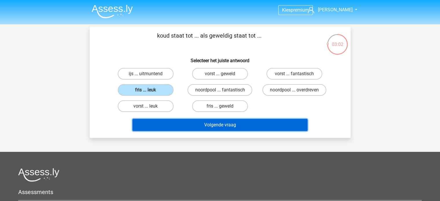
click at [222, 123] on button "Volgende vraag" at bounding box center [219, 125] width 175 height 12
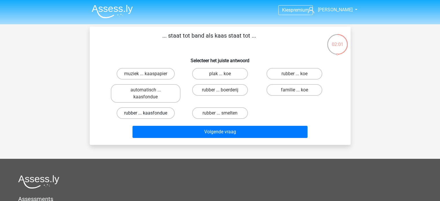
click at [152, 110] on label "rubber ... kaasfondue" at bounding box center [146, 113] width 58 height 12
click at [149, 113] on input "rubber ... kaasfondue" at bounding box center [147, 115] width 4 height 4
radio input "true"
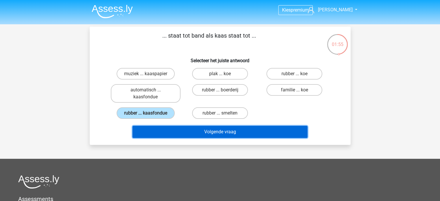
click at [221, 130] on button "Volgende vraag" at bounding box center [219, 132] width 175 height 12
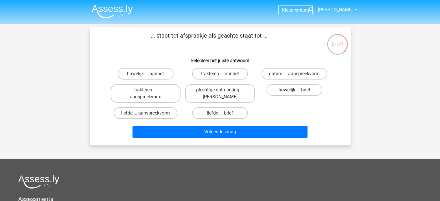
click at [221, 94] on label "plechtige ontmoeting ... [PERSON_NAME]" at bounding box center [220, 93] width 70 height 19
click at [221, 94] on input "plechtige ontmoeting ... [PERSON_NAME]" at bounding box center [222, 92] width 4 height 4
radio input "true"
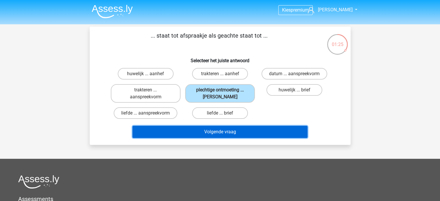
click at [222, 132] on button "Volgende vraag" at bounding box center [219, 132] width 175 height 12
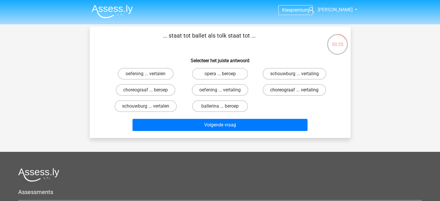
click at [275, 90] on label "choreograaf ... vertaling" at bounding box center [294, 90] width 63 height 12
click at [294, 90] on input "choreograaf ... vertaling" at bounding box center [296, 92] width 4 height 4
radio input "true"
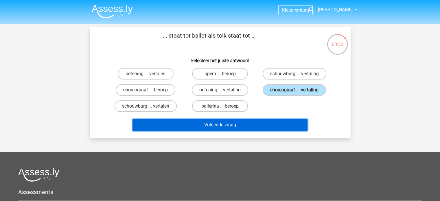
click at [253, 125] on button "Volgende vraag" at bounding box center [219, 125] width 175 height 12
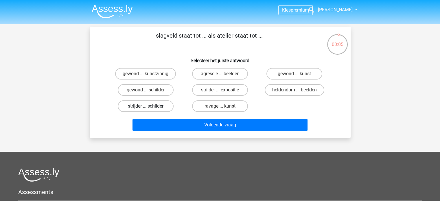
click at [162, 108] on label "strijder ... schilder" at bounding box center [146, 106] width 56 height 12
click at [149, 108] on input "strijder ... schilder" at bounding box center [147, 108] width 4 height 4
radio input "true"
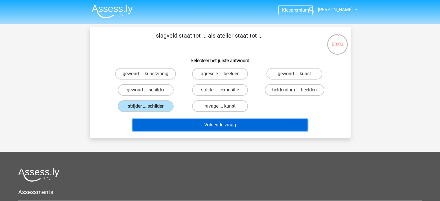
click at [186, 125] on button "Volgende vraag" at bounding box center [219, 125] width 175 height 12
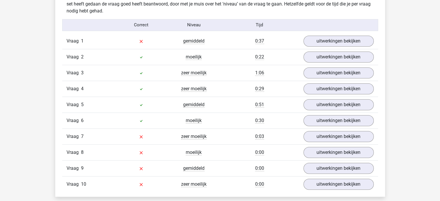
scroll to position [466, 0]
click at [314, 38] on link "uitwerkingen bekijken" at bounding box center [338, 41] width 81 height 13
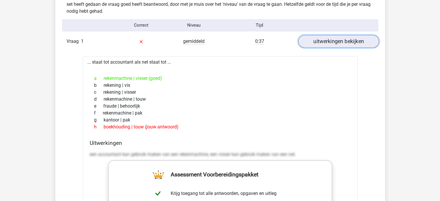
click at [317, 44] on link "uitwerkingen bekijken" at bounding box center [338, 41] width 81 height 13
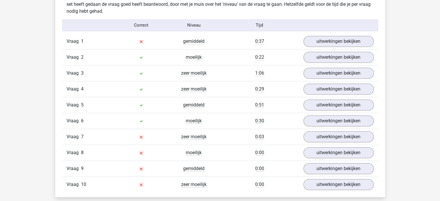
click at [320, 50] on div "Vraag 2 moeilijk 0:22 uitwerkingen bekijken" at bounding box center [220, 57] width 316 height 16
click at [319, 58] on link "uitwerkingen bekijken" at bounding box center [338, 57] width 81 height 13
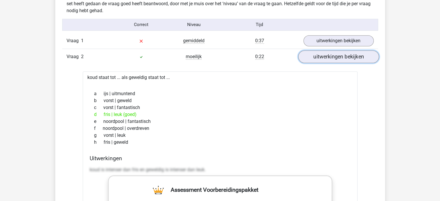
scroll to position [466, 0]
click at [319, 58] on link "uitwerkingen bekijken" at bounding box center [338, 56] width 81 height 13
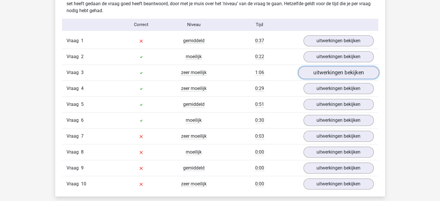
click at [319, 70] on link "uitwerkingen bekijken" at bounding box center [338, 72] width 81 height 13
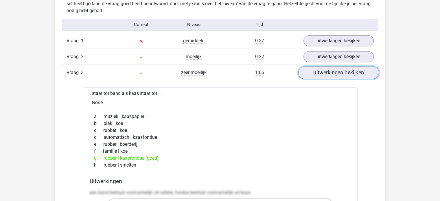
click at [319, 70] on link "uitwerkingen bekijken" at bounding box center [338, 72] width 81 height 13
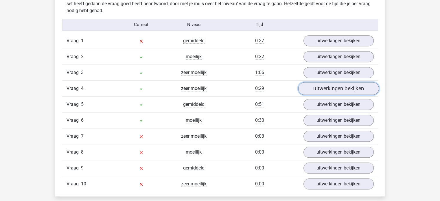
click at [320, 87] on link "uitwerkingen bekijken" at bounding box center [338, 88] width 81 height 13
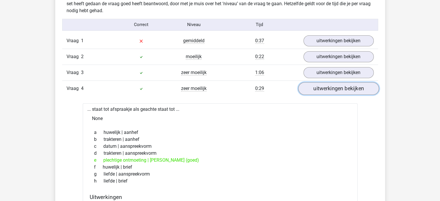
click at [320, 87] on link "uitwerkingen bekijken" at bounding box center [338, 88] width 81 height 13
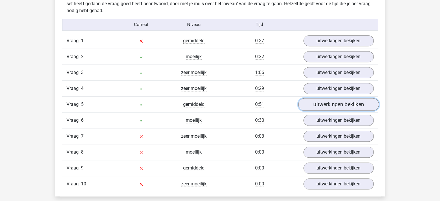
click at [319, 101] on link "uitwerkingen bekijken" at bounding box center [338, 104] width 81 height 13
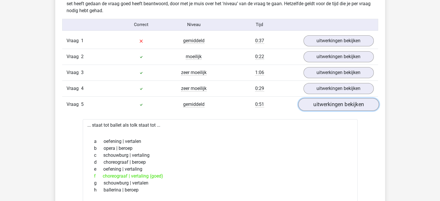
click at [319, 101] on link "uitwerkingen bekijken" at bounding box center [338, 104] width 81 height 13
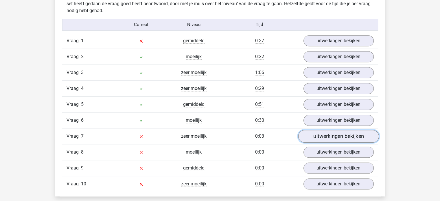
click at [310, 133] on link "uitwerkingen bekijken" at bounding box center [338, 136] width 81 height 13
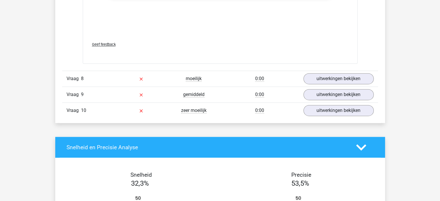
scroll to position [853, 0]
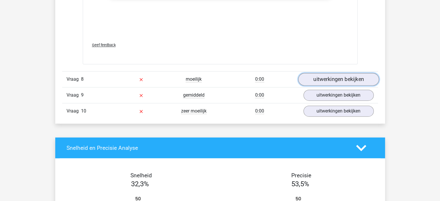
click at [317, 77] on link "uitwerkingen bekijken" at bounding box center [338, 79] width 81 height 13
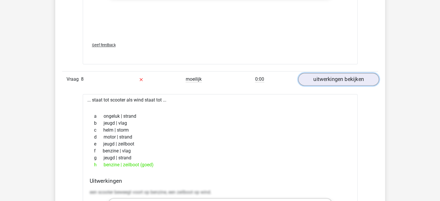
click at [317, 77] on link "uitwerkingen bekijken" at bounding box center [338, 79] width 81 height 13
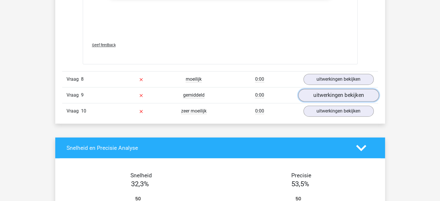
click at [313, 89] on link "uitwerkingen bekijken" at bounding box center [338, 95] width 81 height 13
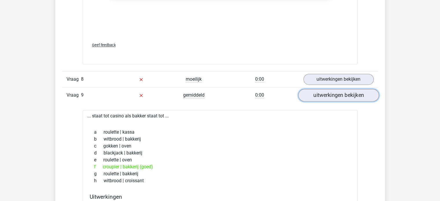
scroll to position [880, 0]
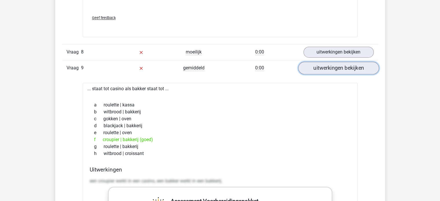
click at [318, 66] on link "uitwerkingen bekijken" at bounding box center [338, 68] width 81 height 13
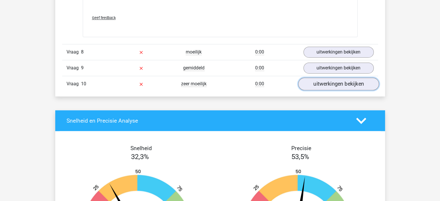
click at [319, 86] on link "uitwerkingen bekijken" at bounding box center [338, 84] width 81 height 13
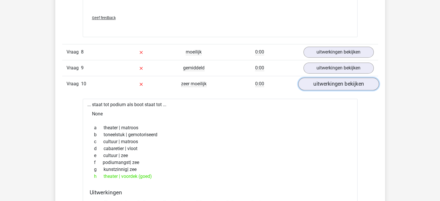
click at [323, 78] on link "uitwerkingen bekijken" at bounding box center [338, 84] width 81 height 13
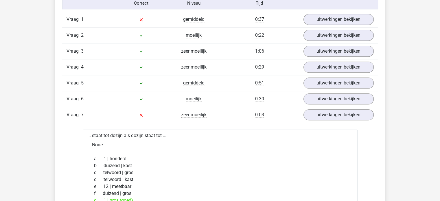
scroll to position [392, 0]
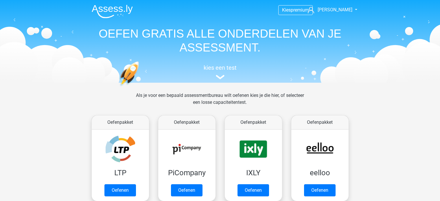
scroll to position [240, 0]
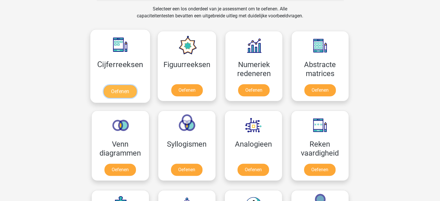
click at [130, 86] on link "Oefenen" at bounding box center [120, 91] width 33 height 13
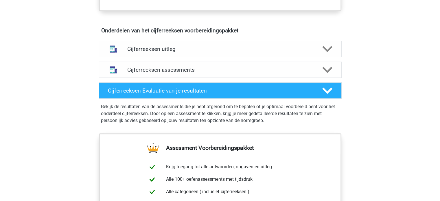
scroll to position [327, 0]
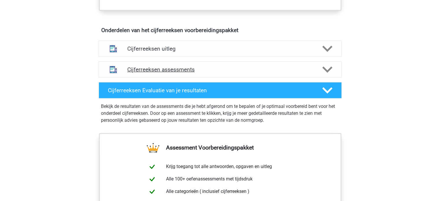
click at [211, 78] on div "Cijferreeksen assessments" at bounding box center [220, 69] width 243 height 16
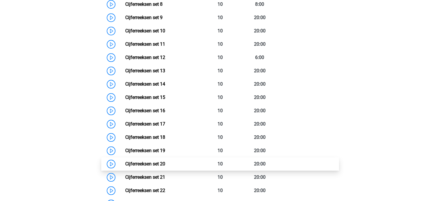
scroll to position [534, 0]
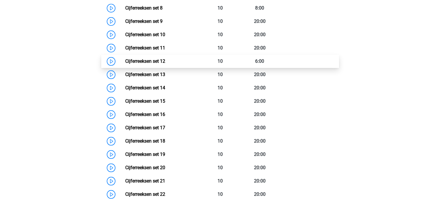
click at [125, 64] on link "Cijferreeksen set 12" at bounding box center [145, 60] width 40 height 5
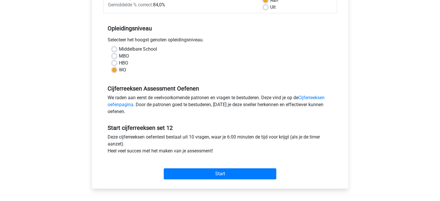
scroll to position [100, 0]
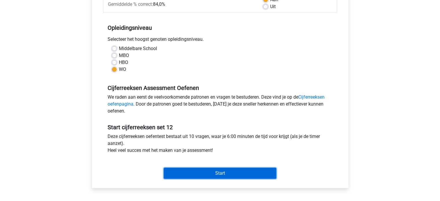
click at [190, 173] on input "Start" at bounding box center [220, 173] width 113 height 11
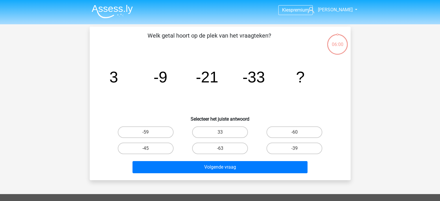
scroll to position [12, 0]
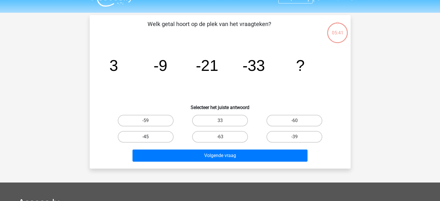
click at [156, 137] on label "-45" at bounding box center [146, 137] width 56 height 12
click at [149, 137] on input "-45" at bounding box center [147, 139] width 4 height 4
radio input "true"
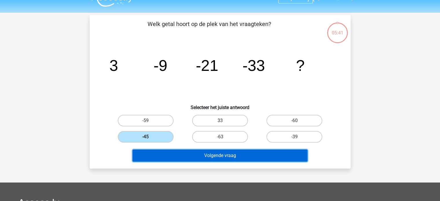
click at [172, 154] on button "Volgende vraag" at bounding box center [219, 156] width 175 height 12
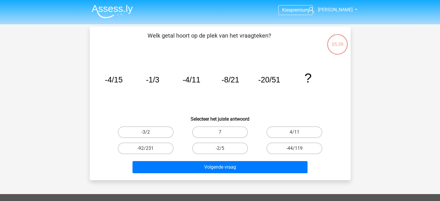
scroll to position [0, 0]
click at [300, 143] on label "-44/119" at bounding box center [294, 149] width 56 height 12
click at [298, 148] on input "-44/119" at bounding box center [296, 150] width 4 height 4
radio input "true"
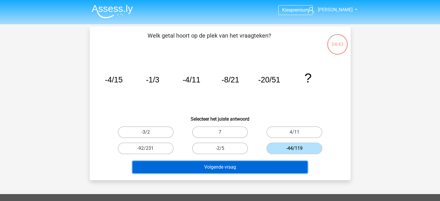
click at [275, 166] on button "Volgende vraag" at bounding box center [219, 167] width 175 height 12
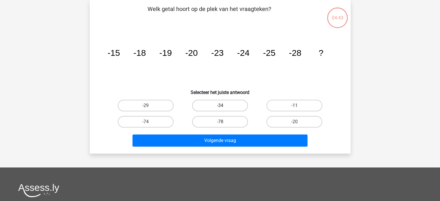
scroll to position [8, 0]
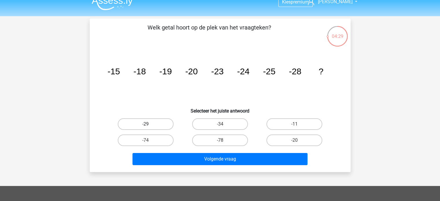
click at [152, 125] on label "-29" at bounding box center [146, 124] width 56 height 12
click at [149, 125] on input "-29" at bounding box center [147, 126] width 4 height 4
radio input "true"
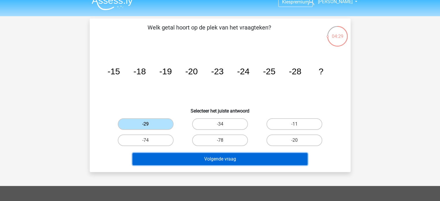
click at [165, 158] on button "Volgende vraag" at bounding box center [219, 159] width 175 height 12
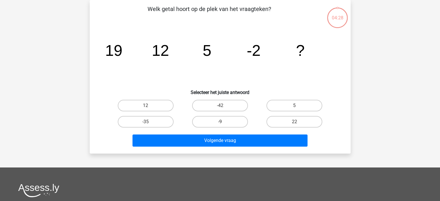
scroll to position [0, 0]
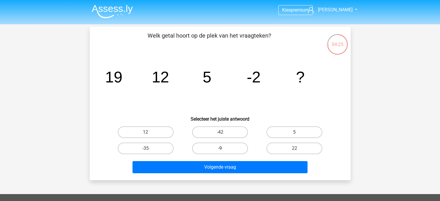
click at [229, 150] on label "-9" at bounding box center [220, 149] width 56 height 12
click at [224, 150] on input "-9" at bounding box center [222, 150] width 4 height 4
radio input "true"
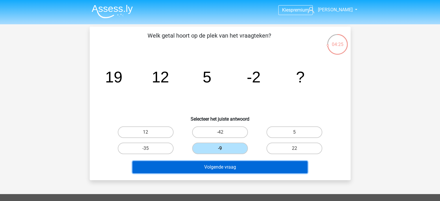
click at [220, 166] on button "Volgende vraag" at bounding box center [219, 167] width 175 height 12
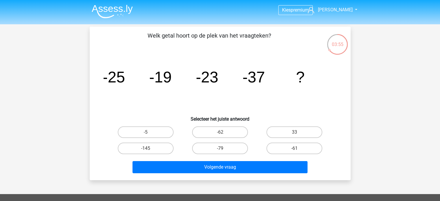
click at [246, 119] on h6 "Selecteer het juiste antwoord" at bounding box center [220, 117] width 242 height 10
click at [219, 128] on label "-62" at bounding box center [220, 132] width 56 height 12
click at [220, 132] on input "-62" at bounding box center [222, 134] width 4 height 4
radio input "true"
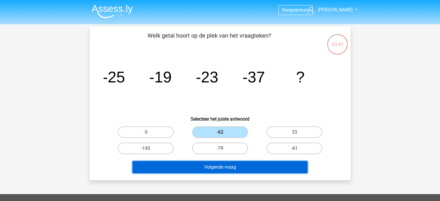
click at [207, 167] on button "Volgende vraag" at bounding box center [219, 167] width 175 height 12
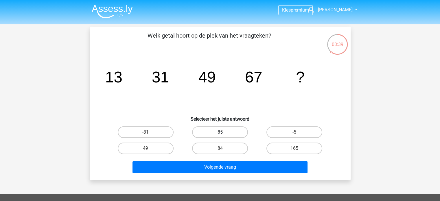
click at [220, 129] on label "85" at bounding box center [220, 132] width 56 height 12
click at [220, 132] on input "85" at bounding box center [222, 134] width 4 height 4
radio input "true"
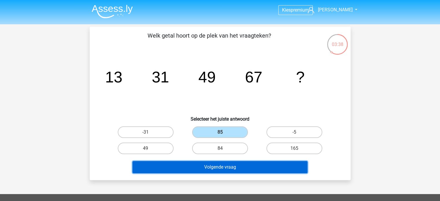
click at [218, 169] on button "Volgende vraag" at bounding box center [219, 167] width 175 height 12
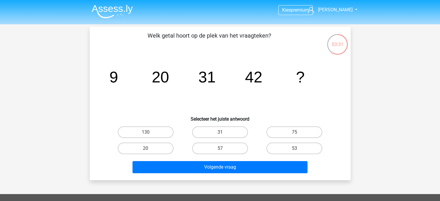
click at [265, 145] on div "53" at bounding box center [294, 149] width 70 height 12
click at [271, 148] on label "53" at bounding box center [294, 149] width 56 height 12
click at [294, 148] on input "53" at bounding box center [296, 150] width 4 height 4
radio input "true"
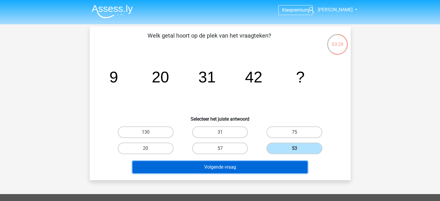
click at [251, 163] on button "Volgende vraag" at bounding box center [219, 167] width 175 height 12
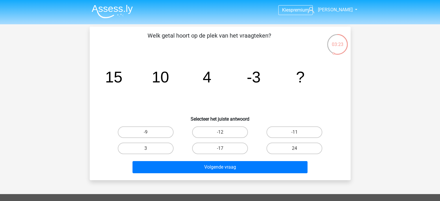
click at [296, 134] on input "-11" at bounding box center [296, 134] width 4 height 4
radio input "true"
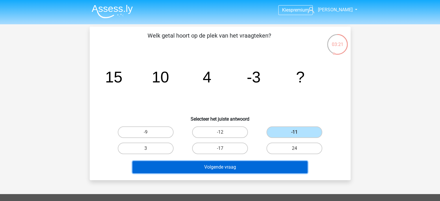
click at [236, 170] on button "Volgende vraag" at bounding box center [219, 167] width 175 height 12
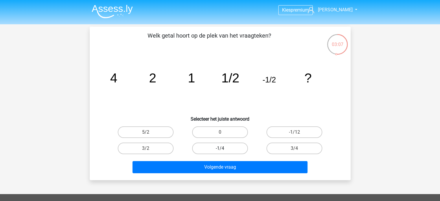
click at [207, 145] on label "-1/4" at bounding box center [220, 149] width 56 height 12
click at [220, 148] on input "-1/4" at bounding box center [222, 150] width 4 height 4
radio input "true"
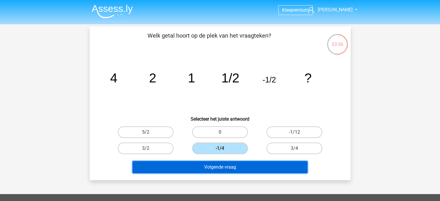
click at [206, 161] on button "Volgende vraag" at bounding box center [219, 167] width 175 height 12
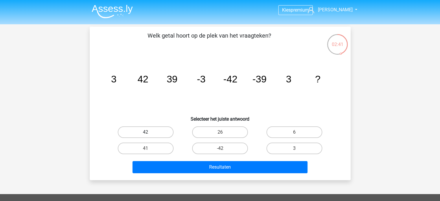
click at [162, 134] on label "42" at bounding box center [146, 132] width 56 height 12
click at [149, 134] on input "42" at bounding box center [147, 134] width 4 height 4
radio input "true"
click at [210, 150] on label "-42" at bounding box center [220, 149] width 56 height 12
click at [220, 150] on input "-42" at bounding box center [222, 150] width 4 height 4
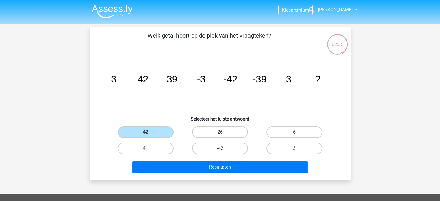
radio input "true"
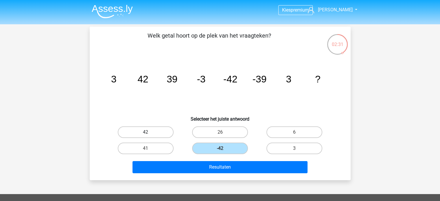
click at [161, 128] on label "42" at bounding box center [146, 132] width 56 height 12
click at [149, 132] on input "42" at bounding box center [147, 134] width 4 height 4
radio input "true"
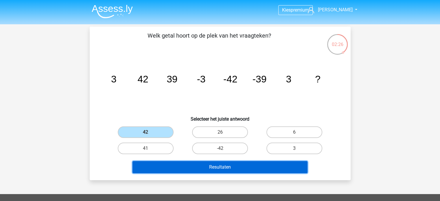
click at [182, 163] on button "Resultaten" at bounding box center [219, 167] width 175 height 12
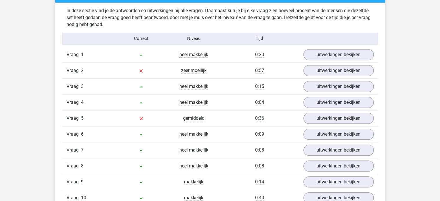
scroll to position [442, 0]
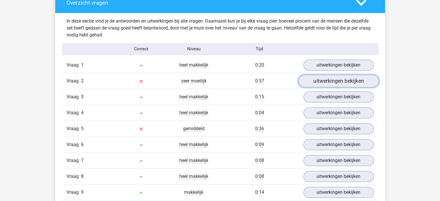
click at [326, 78] on link "uitwerkingen bekijken" at bounding box center [338, 81] width 81 height 13
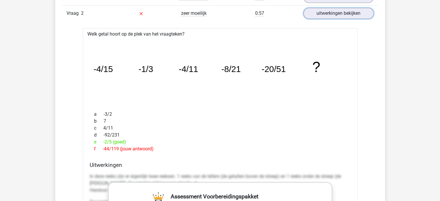
scroll to position [510, 0]
click at [215, 94] on icon "image/svg+xml -4/15 -1/3 -4/11 -8/21 -20/51 ?" at bounding box center [220, 72] width 256 height 64
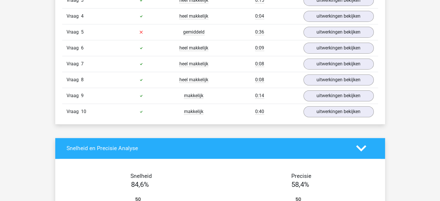
scroll to position [896, 0]
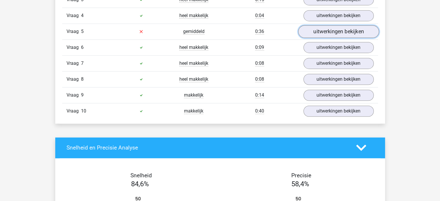
click at [310, 29] on link "uitwerkingen bekijken" at bounding box center [338, 31] width 81 height 13
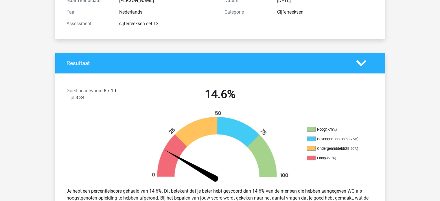
scroll to position [0, 0]
